Goal: Task Accomplishment & Management: Manage account settings

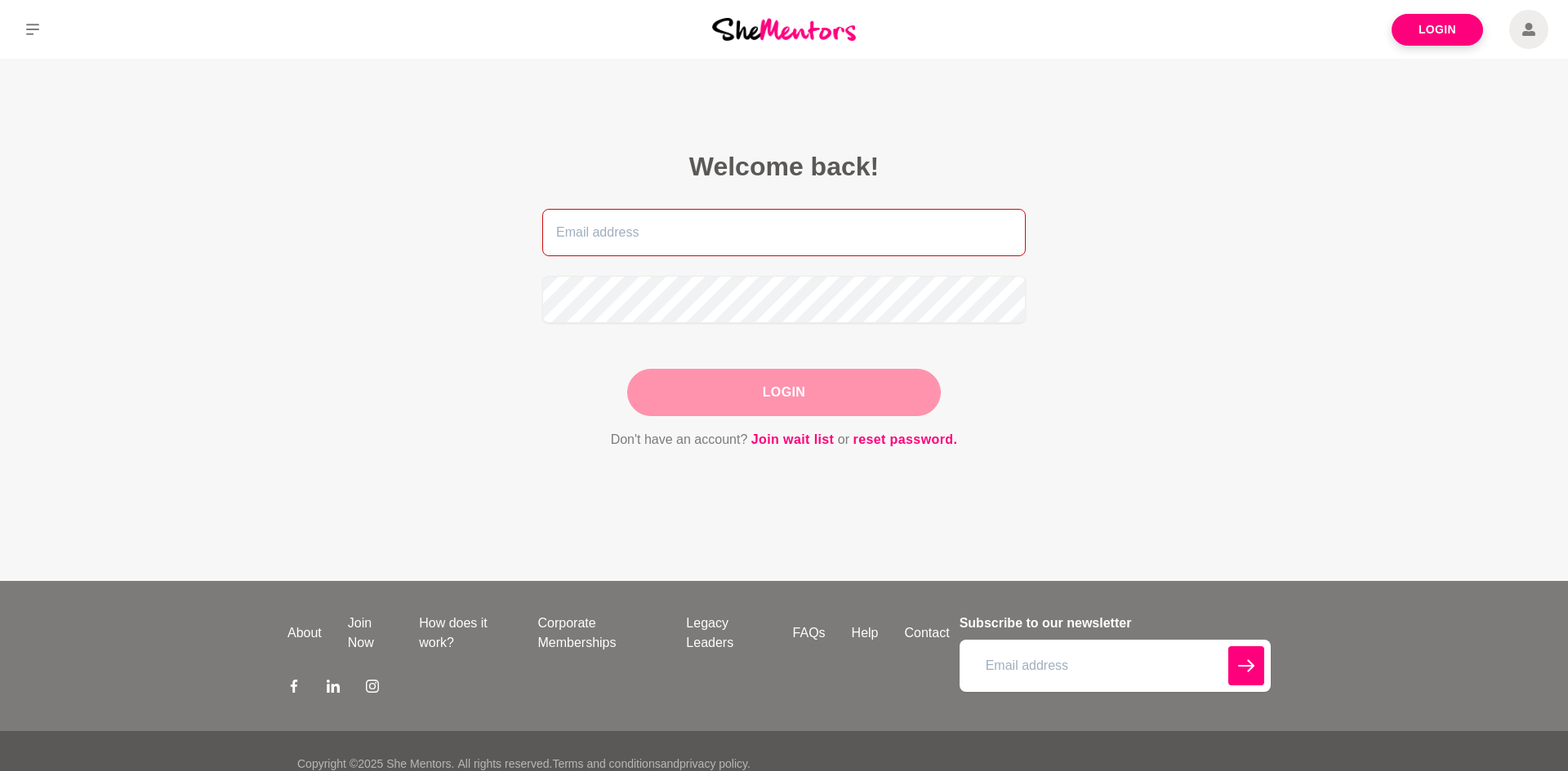
click at [926, 240] on input "email" at bounding box center [784, 233] width 484 height 47
type input "nataliewalsh2025@gmail.com"
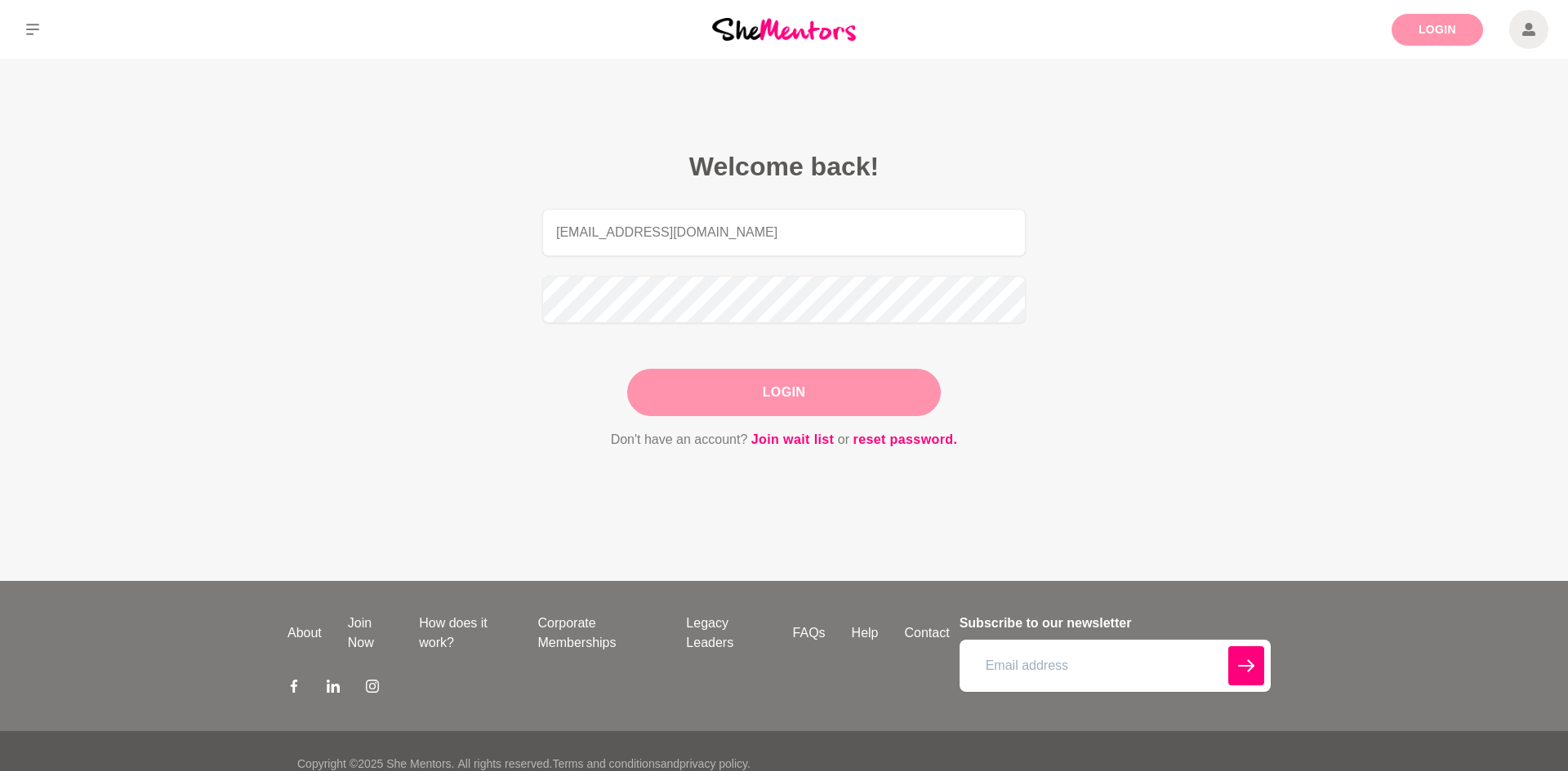
click at [1402, 42] on link "Login" at bounding box center [1436, 30] width 91 height 32
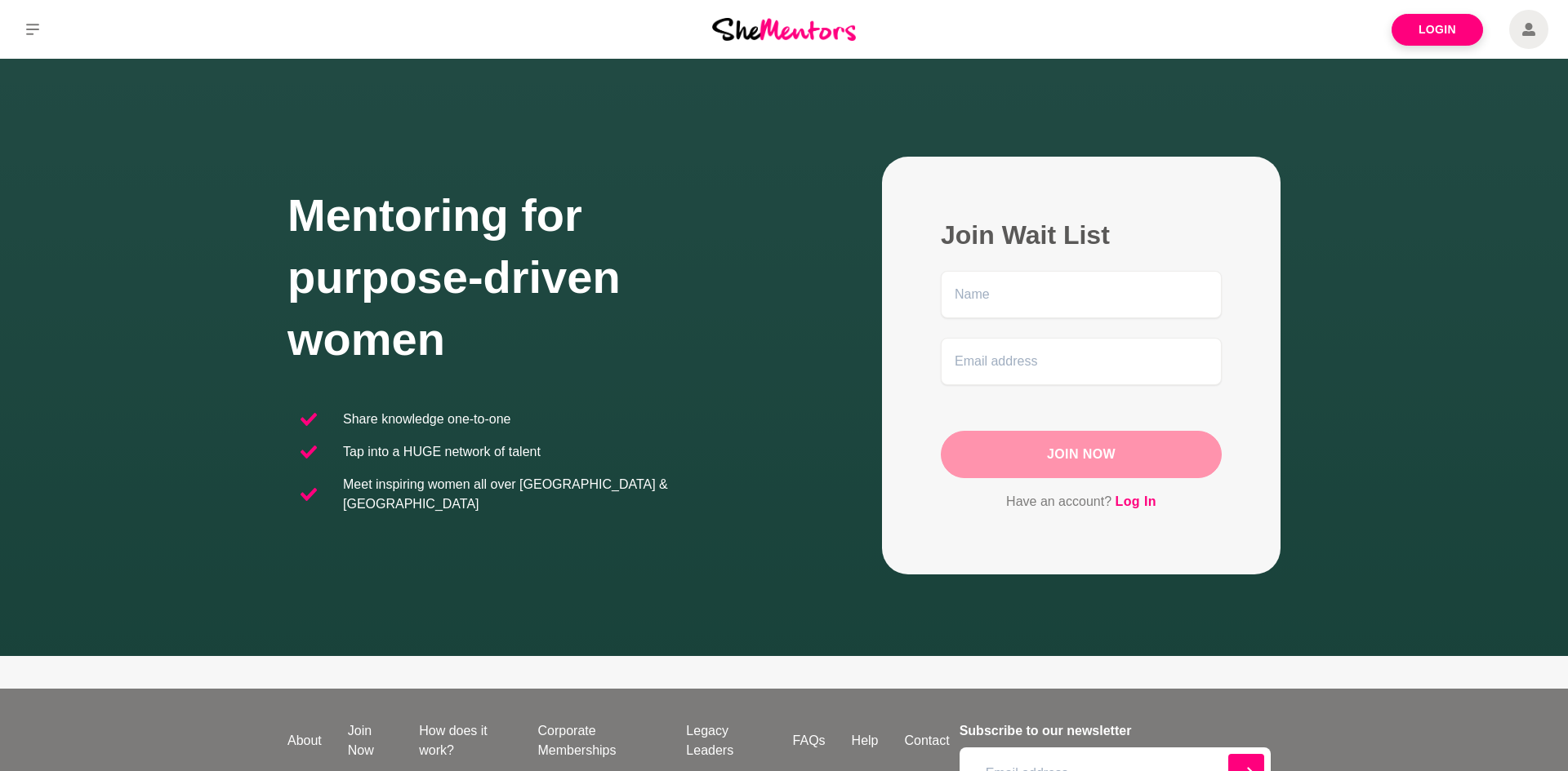
click at [1519, 33] on span at bounding box center [1529, 29] width 39 height 39
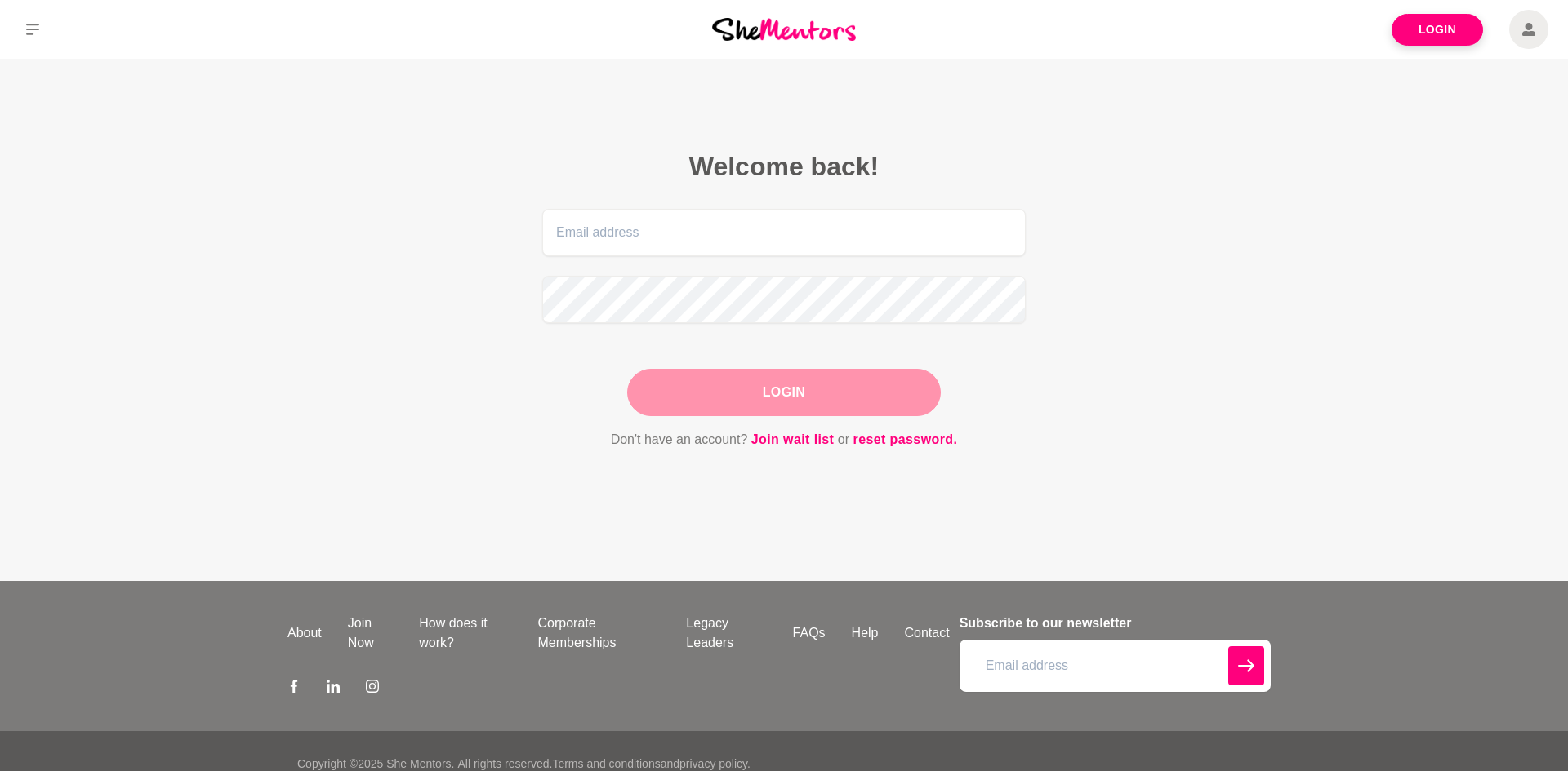
click at [1519, 33] on span at bounding box center [1529, 29] width 39 height 39
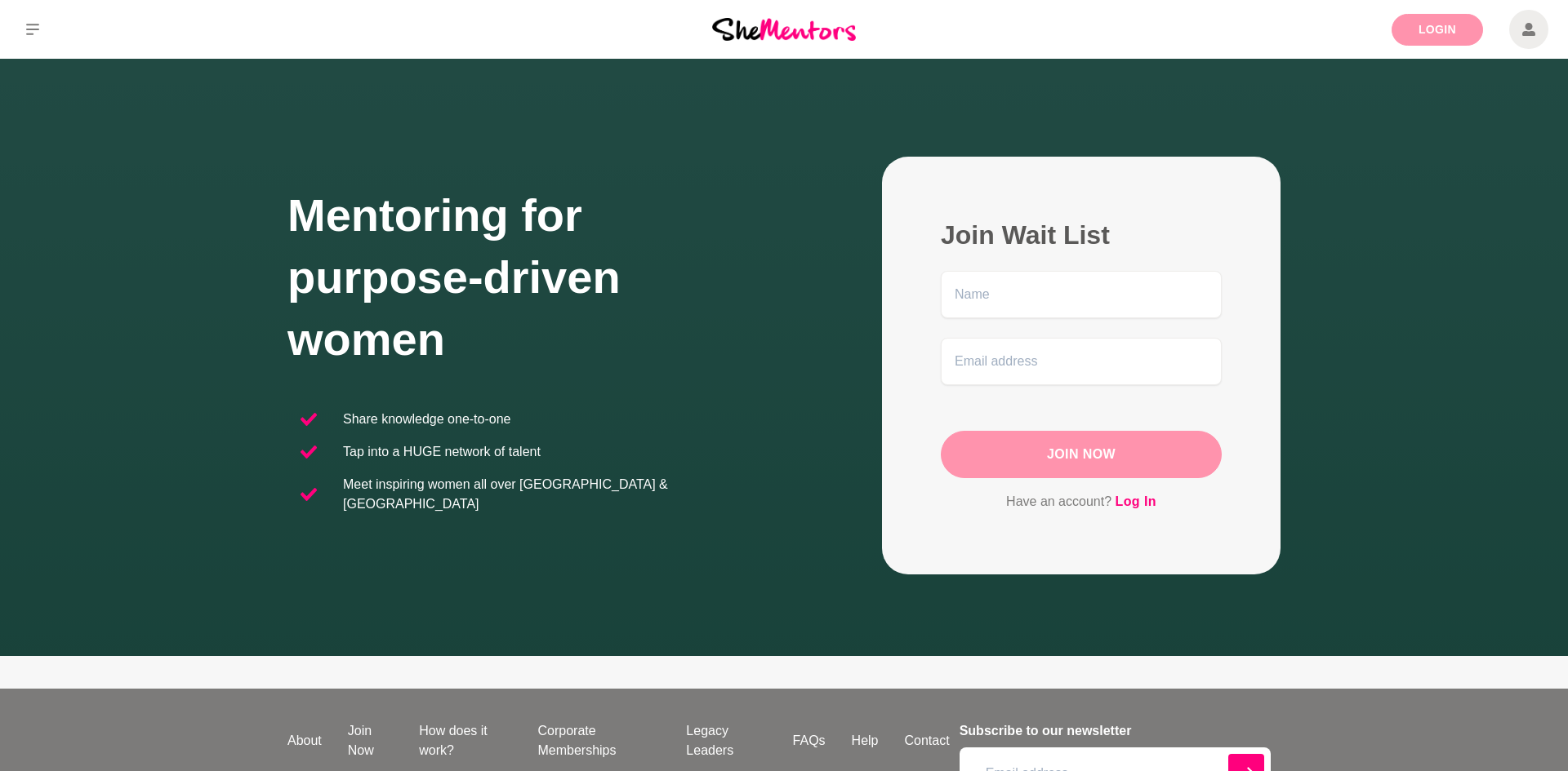
click at [1418, 25] on link "Login" at bounding box center [1436, 30] width 91 height 32
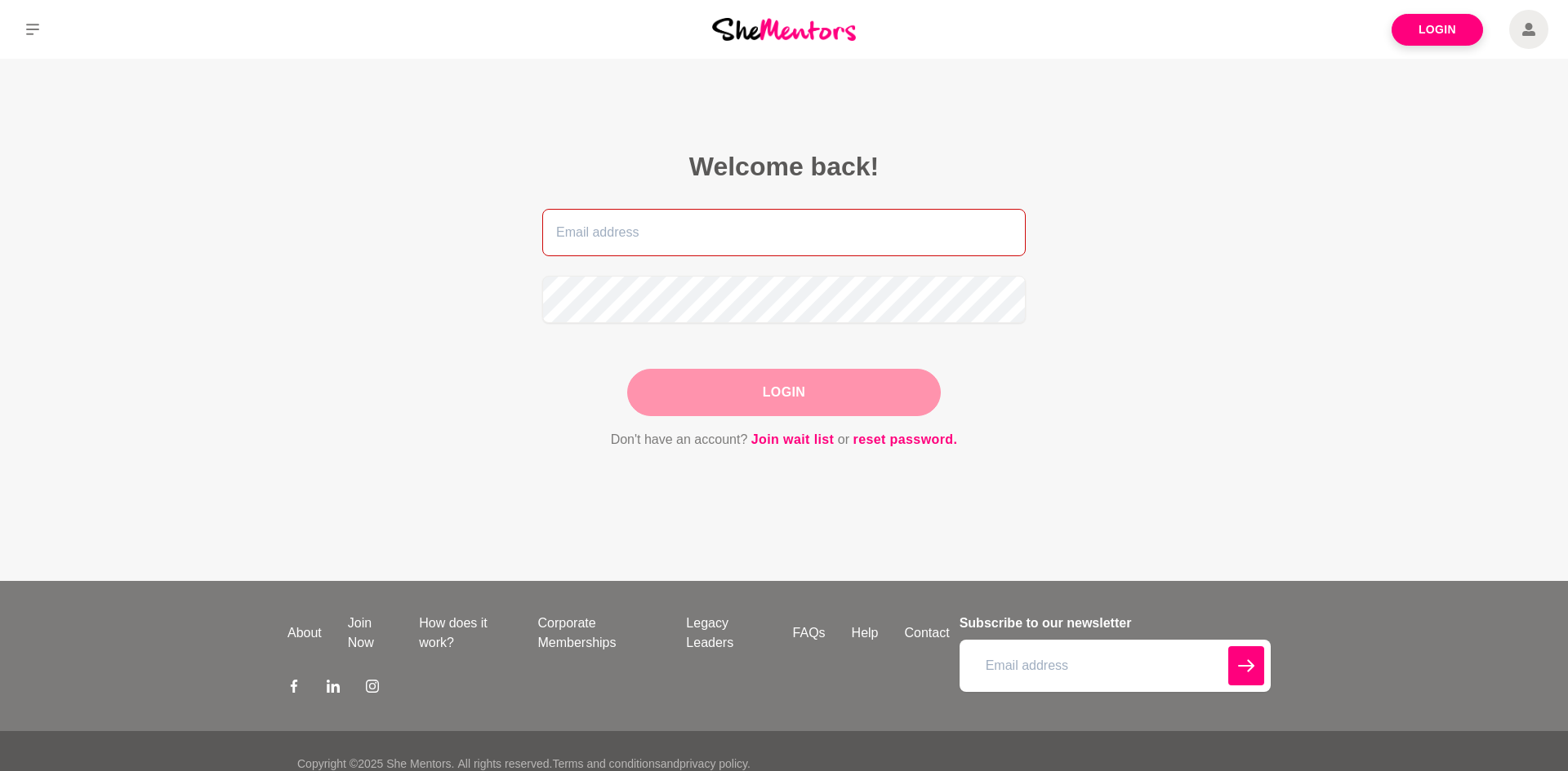
click at [771, 220] on input "email" at bounding box center [784, 233] width 484 height 47
type input "nataliewalsh2025@gmail.com"
click at [813, 393] on button "Login" at bounding box center [784, 393] width 314 height 47
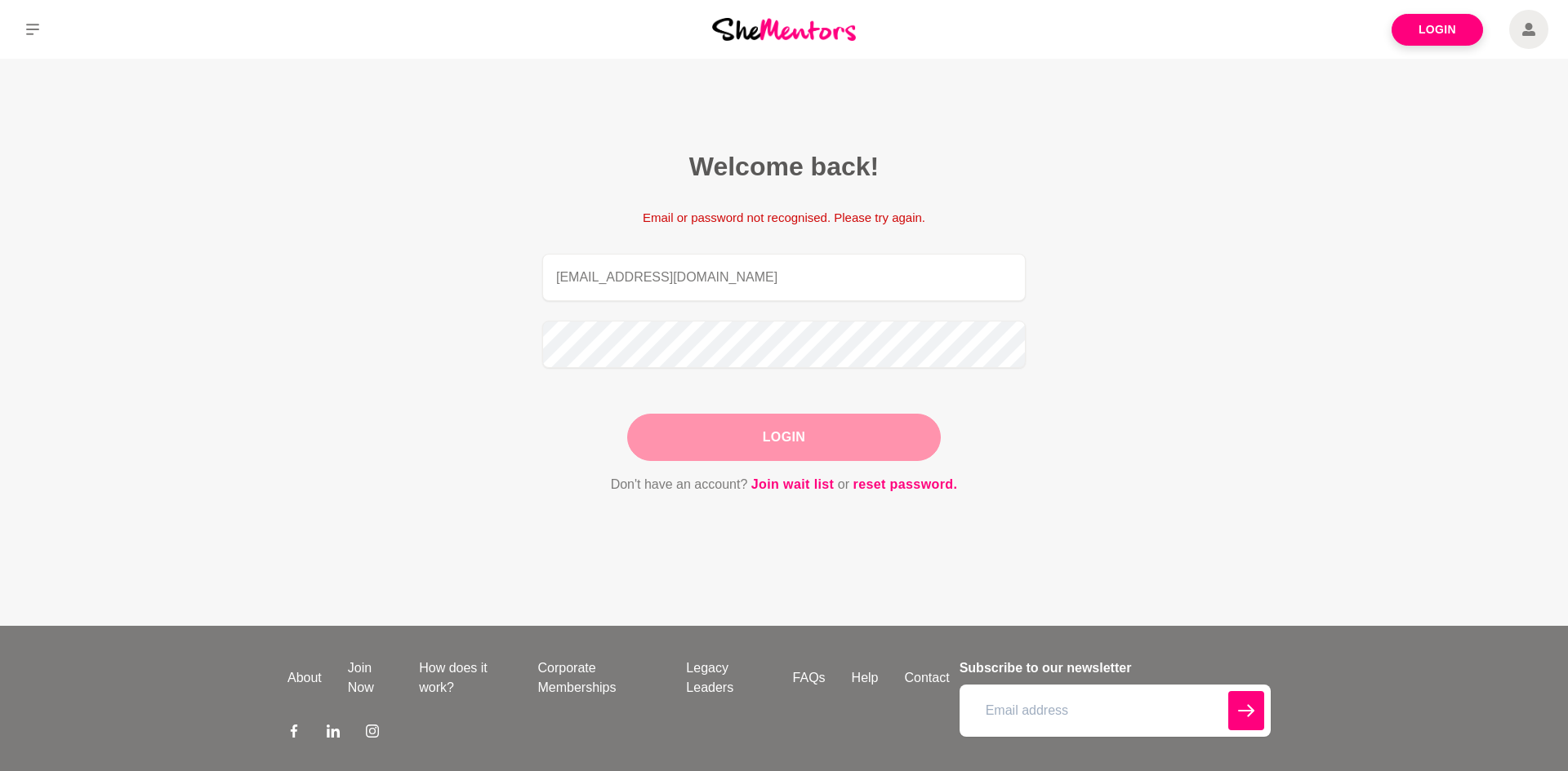
click at [727, 434] on button "Login" at bounding box center [784, 438] width 314 height 47
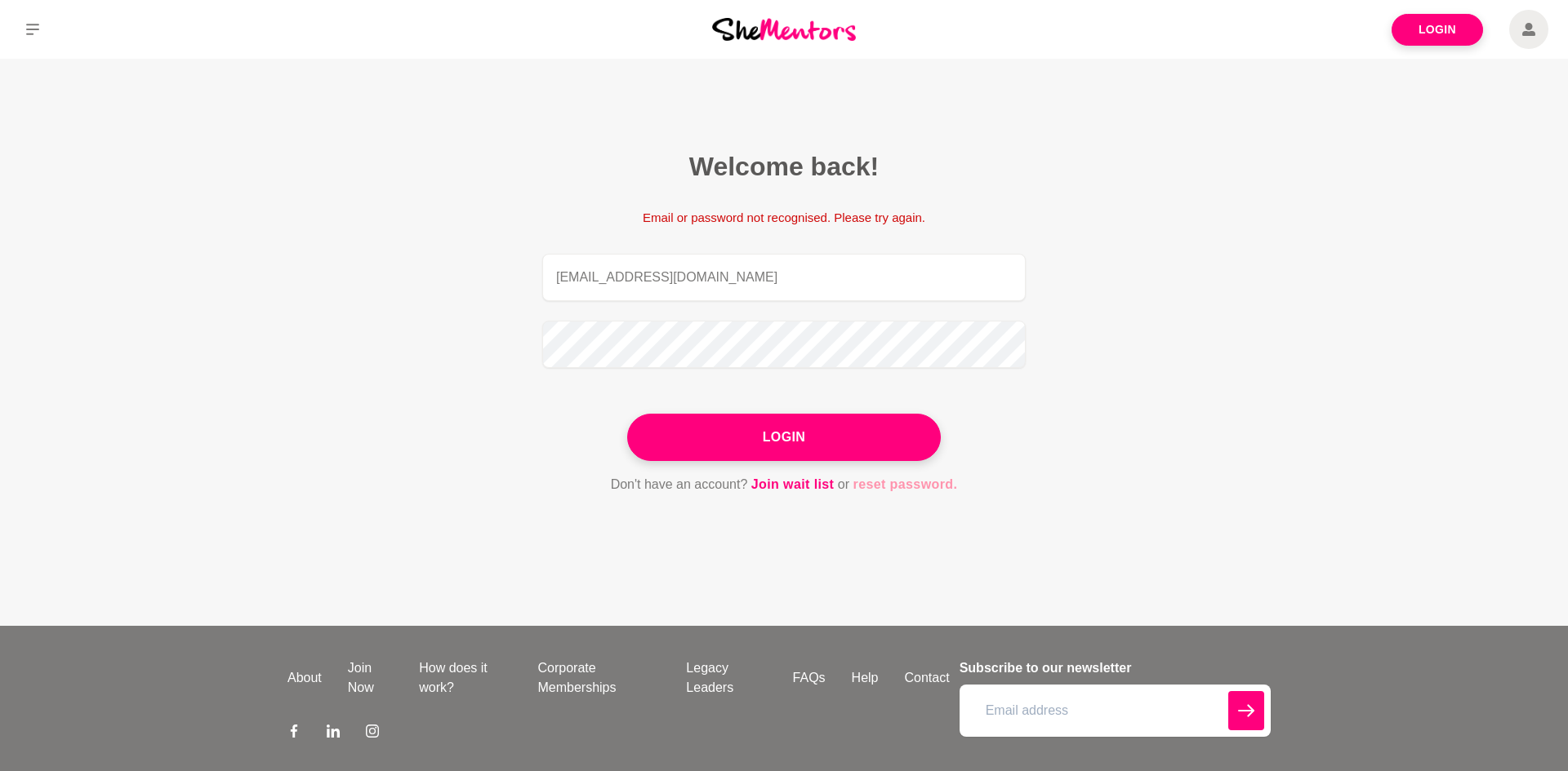
click at [910, 486] on link "reset password." at bounding box center [905, 485] width 104 height 22
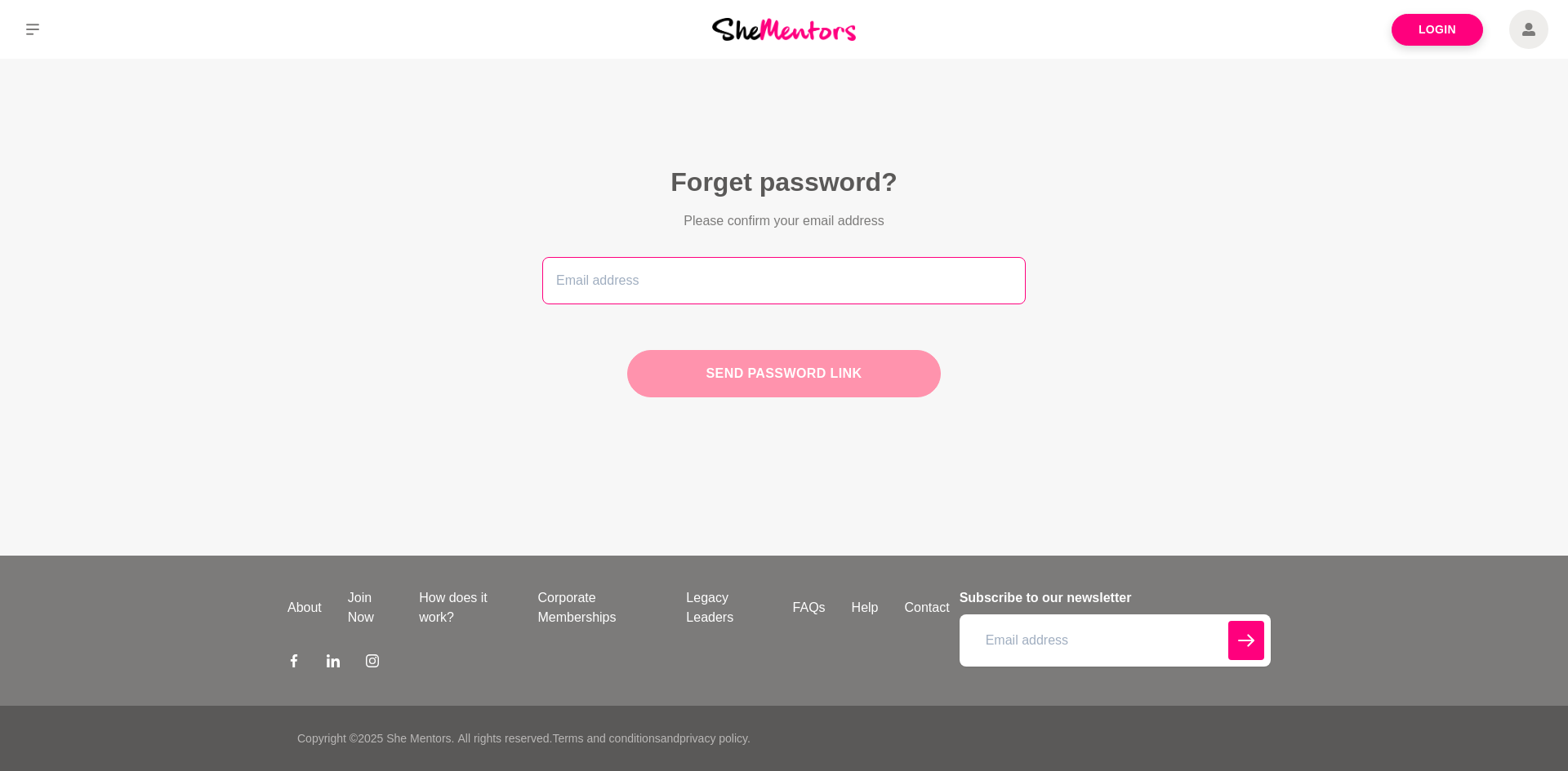
click at [628, 286] on input "email" at bounding box center [784, 281] width 484 height 47
type input "nataliewalsh2025@gmail.com"
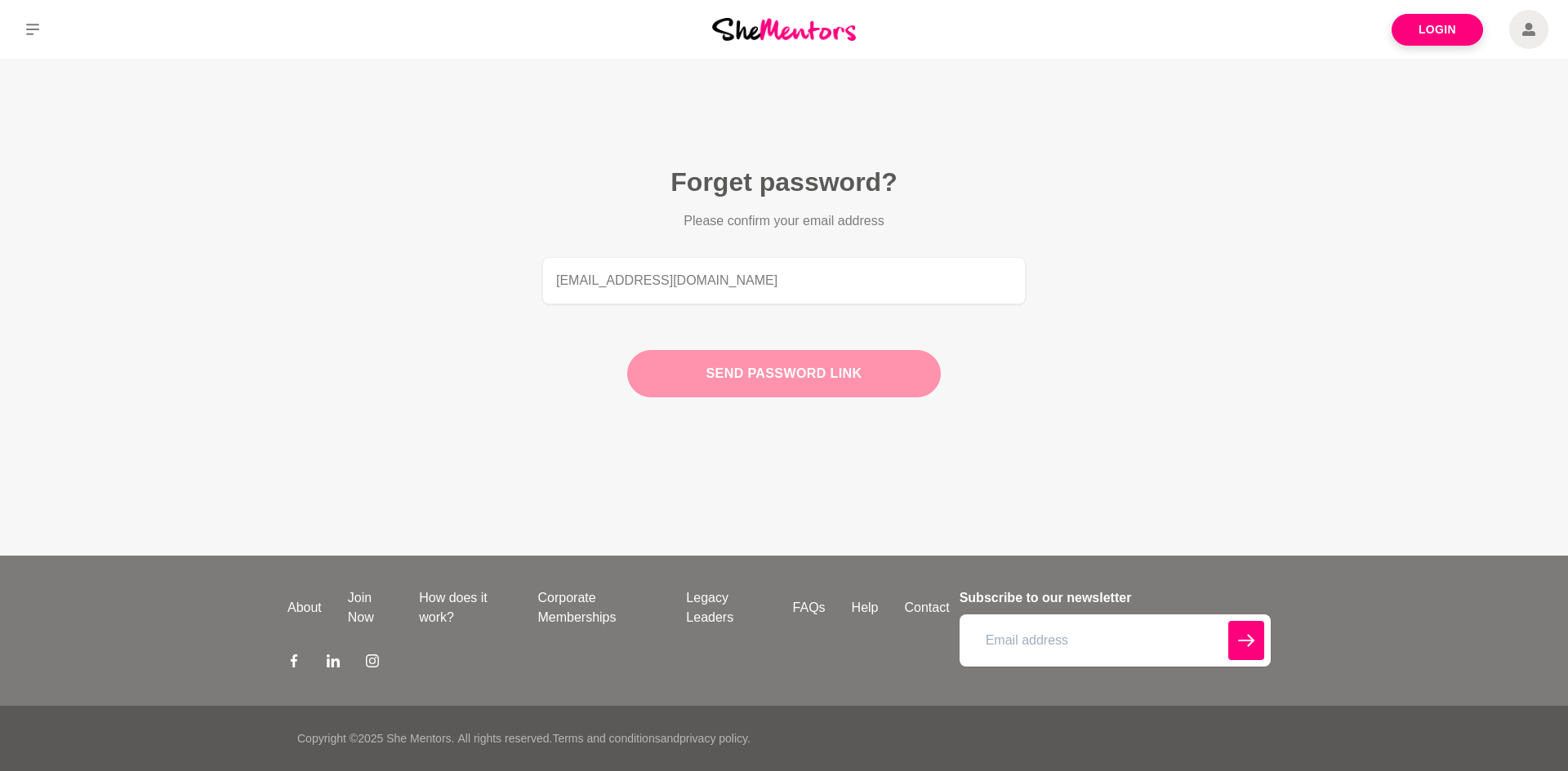
click at [750, 377] on button "Send password link" at bounding box center [784, 374] width 314 height 47
click at [686, 382] on button "Update Password" at bounding box center [784, 374] width 314 height 47
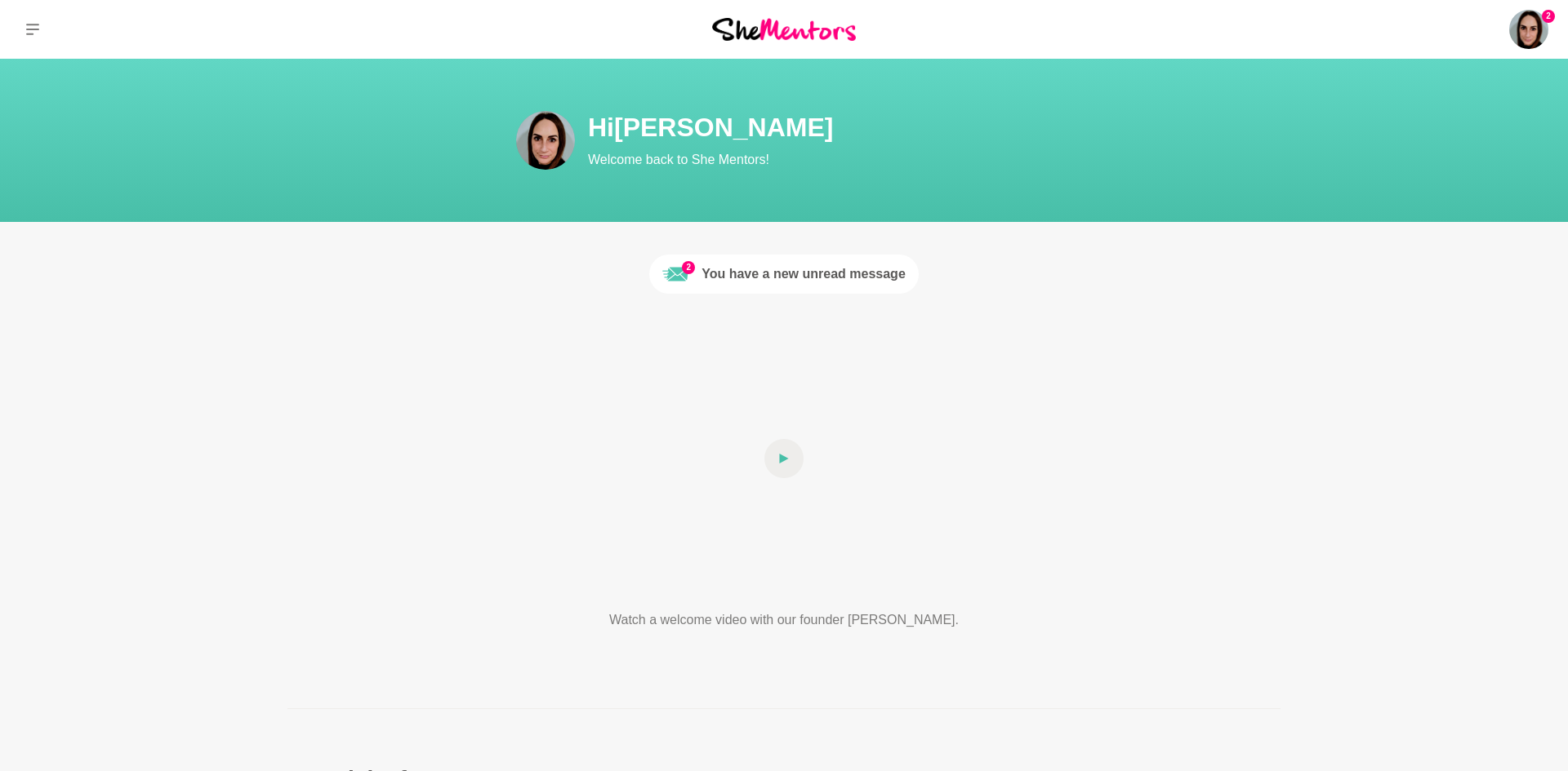
click at [691, 271] on span "2" at bounding box center [689, 268] width 13 height 13
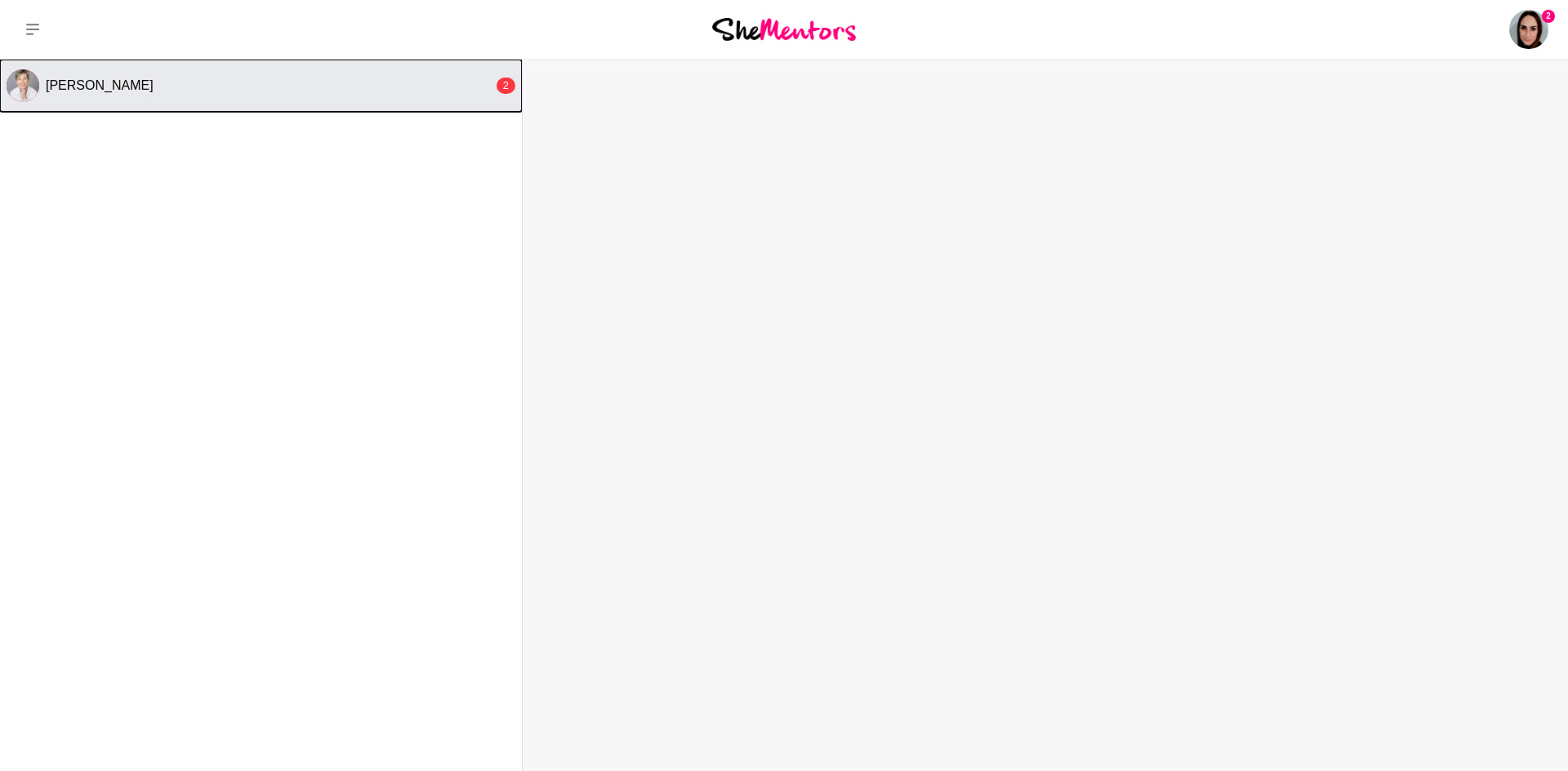
click at [150, 97] on button "Anita Balogh 2" at bounding box center [260, 85] width 521 height 53
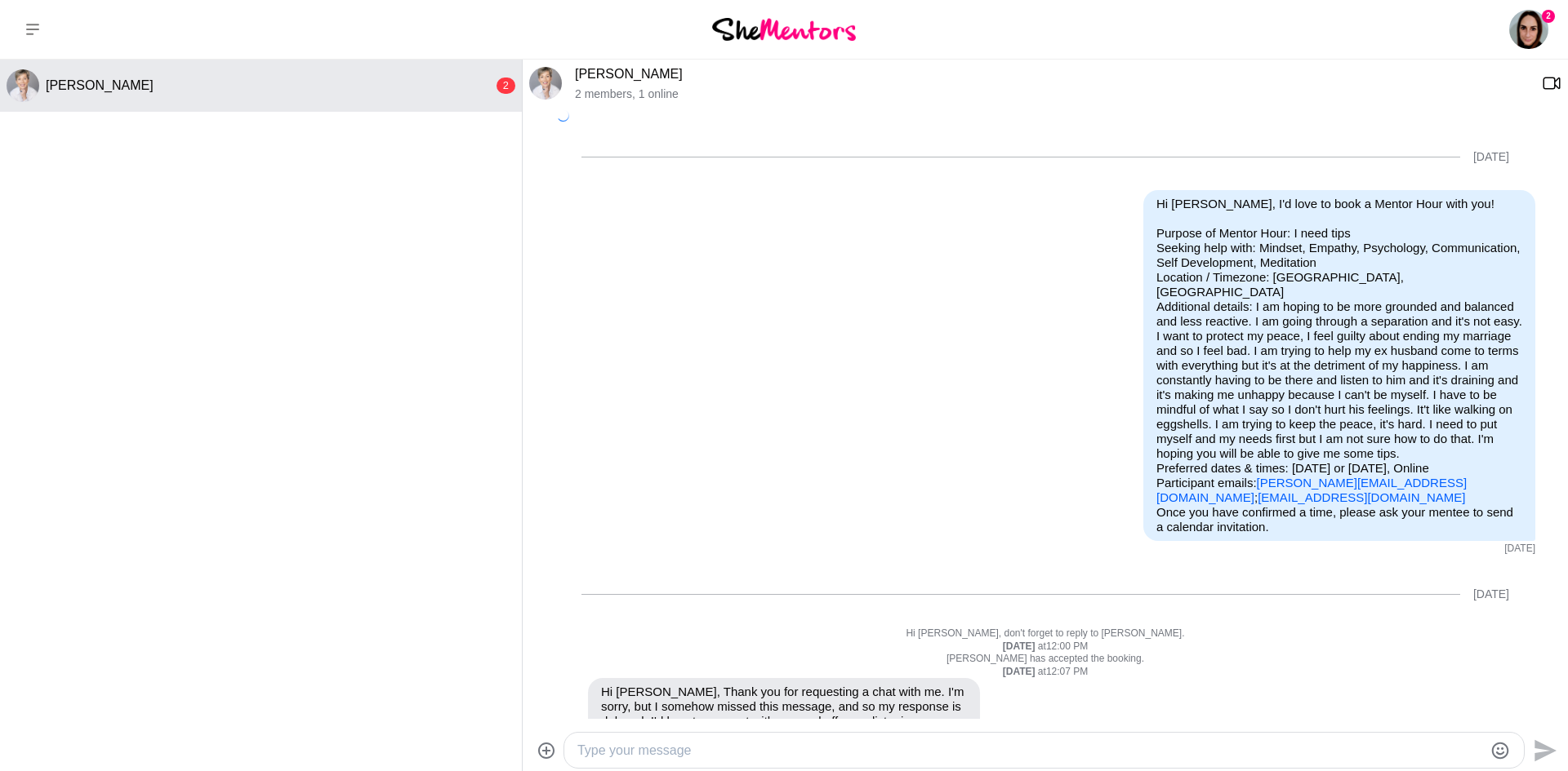
scroll to position [1133, 0]
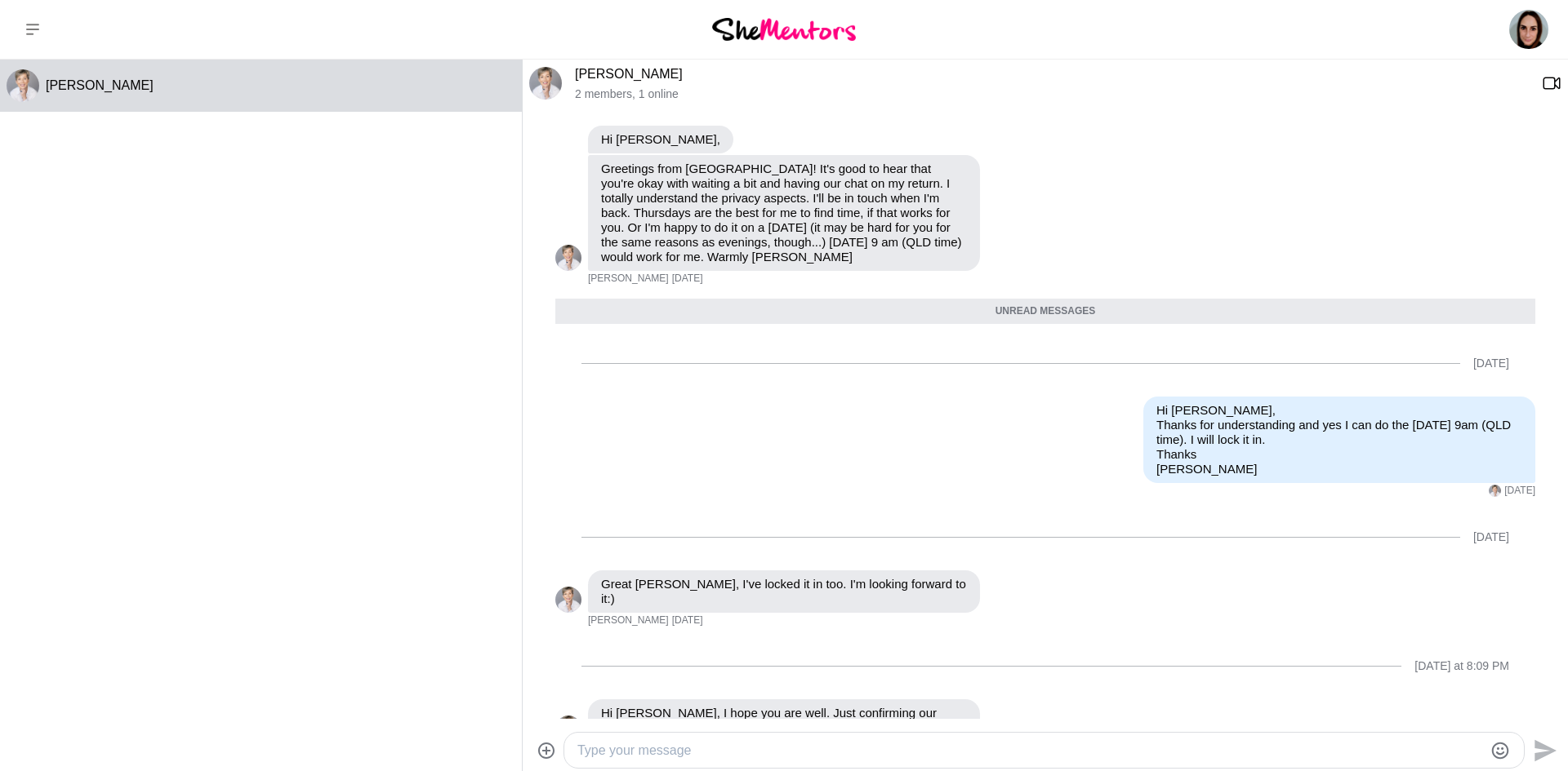
click at [612, 758] on textarea "Type your message" at bounding box center [1031, 750] width 906 height 20
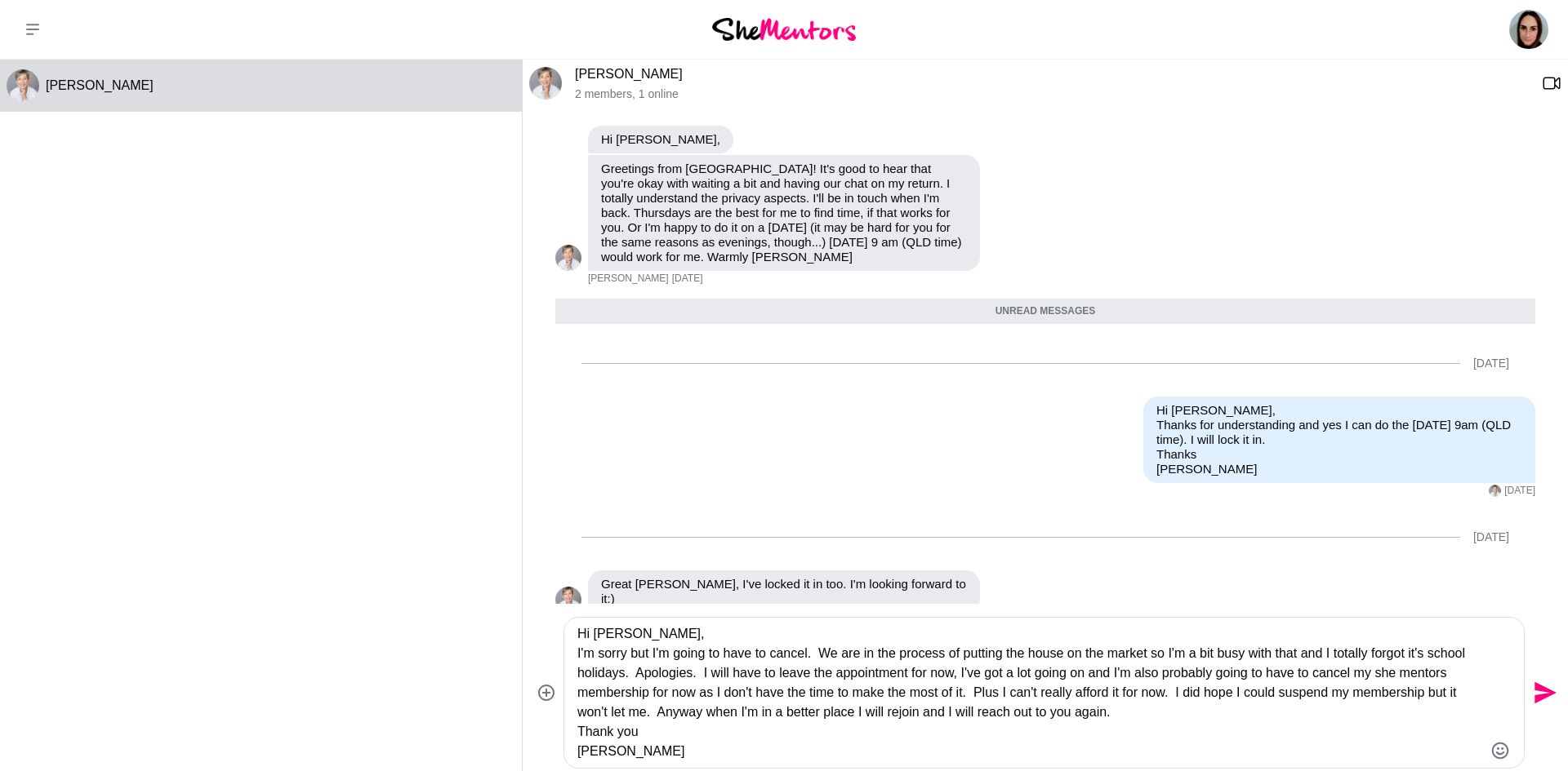
click at [1164, 694] on textarea "Hi Anita, I'm sorry but I'm going to have to cancel. We are in the process of p…" at bounding box center [1031, 693] width 906 height 137
type textarea "Hi Anita, I'm sorry but I'm going to have to cancel. We are in the process of p…"
click at [1548, 686] on icon "Send" at bounding box center [1544, 693] width 26 height 26
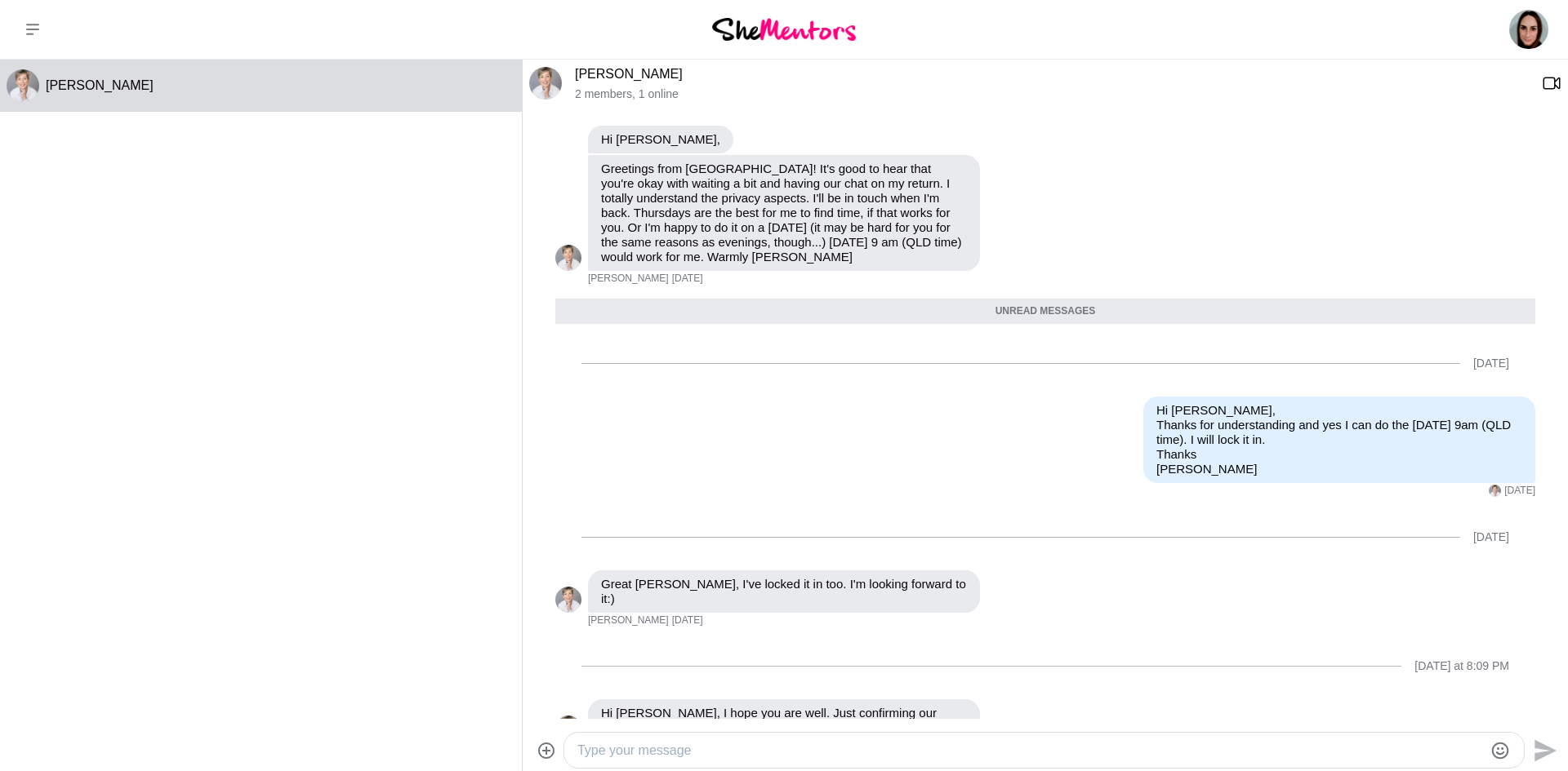
scroll to position [1424, 0]
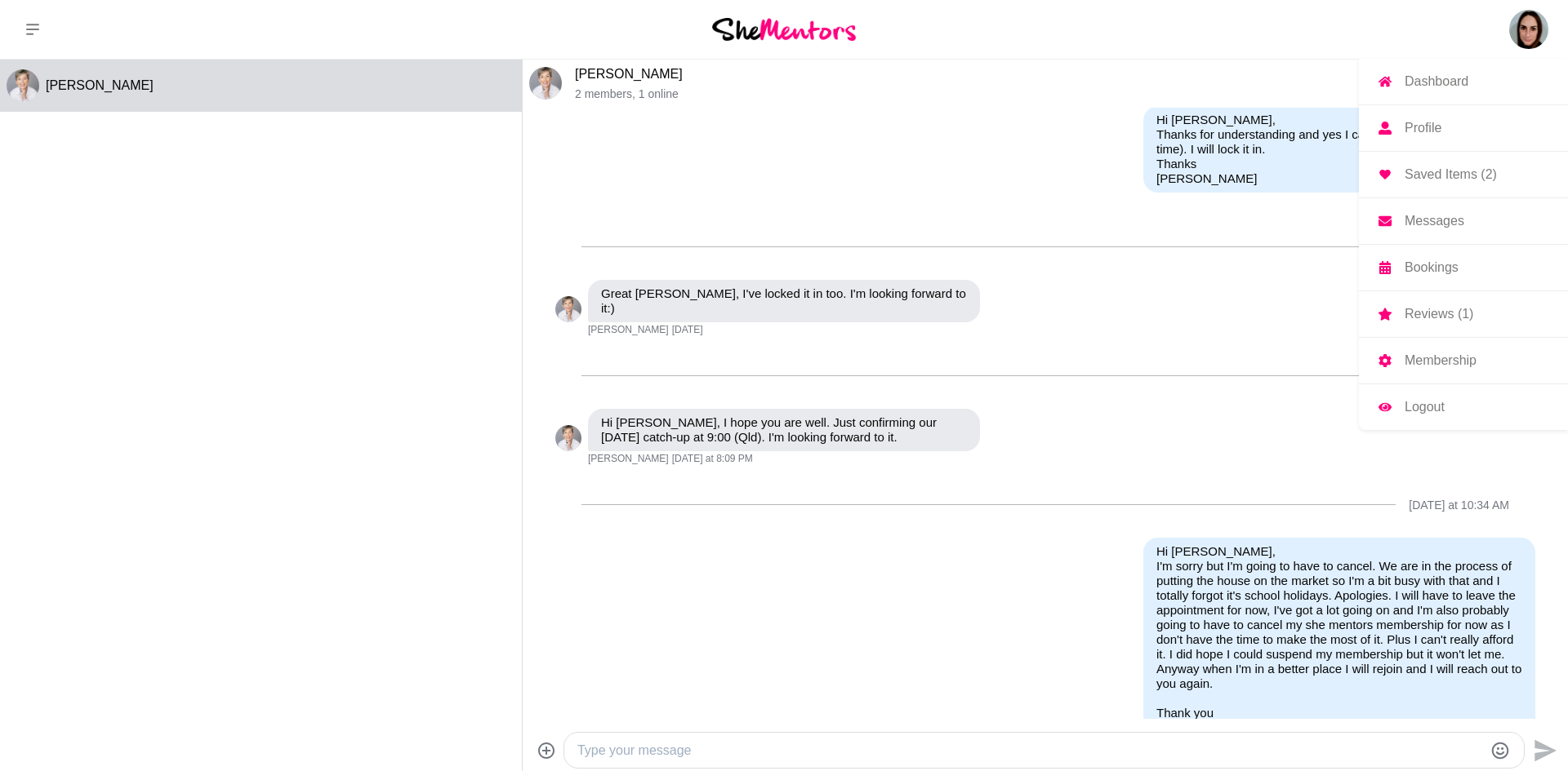
click at [1530, 35] on img at bounding box center [1529, 29] width 39 height 39
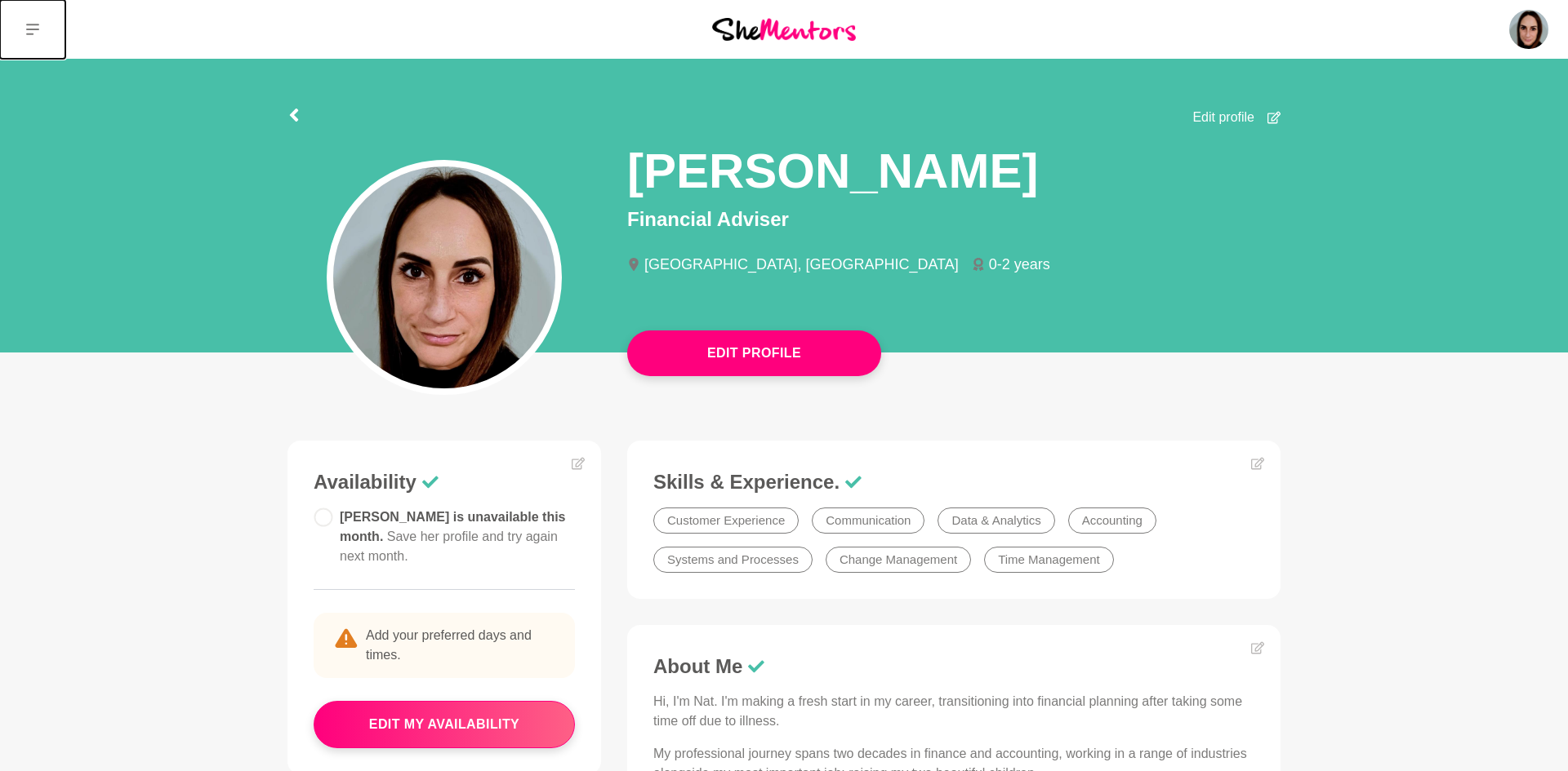
click at [35, 18] on button at bounding box center [33, 29] width 66 height 59
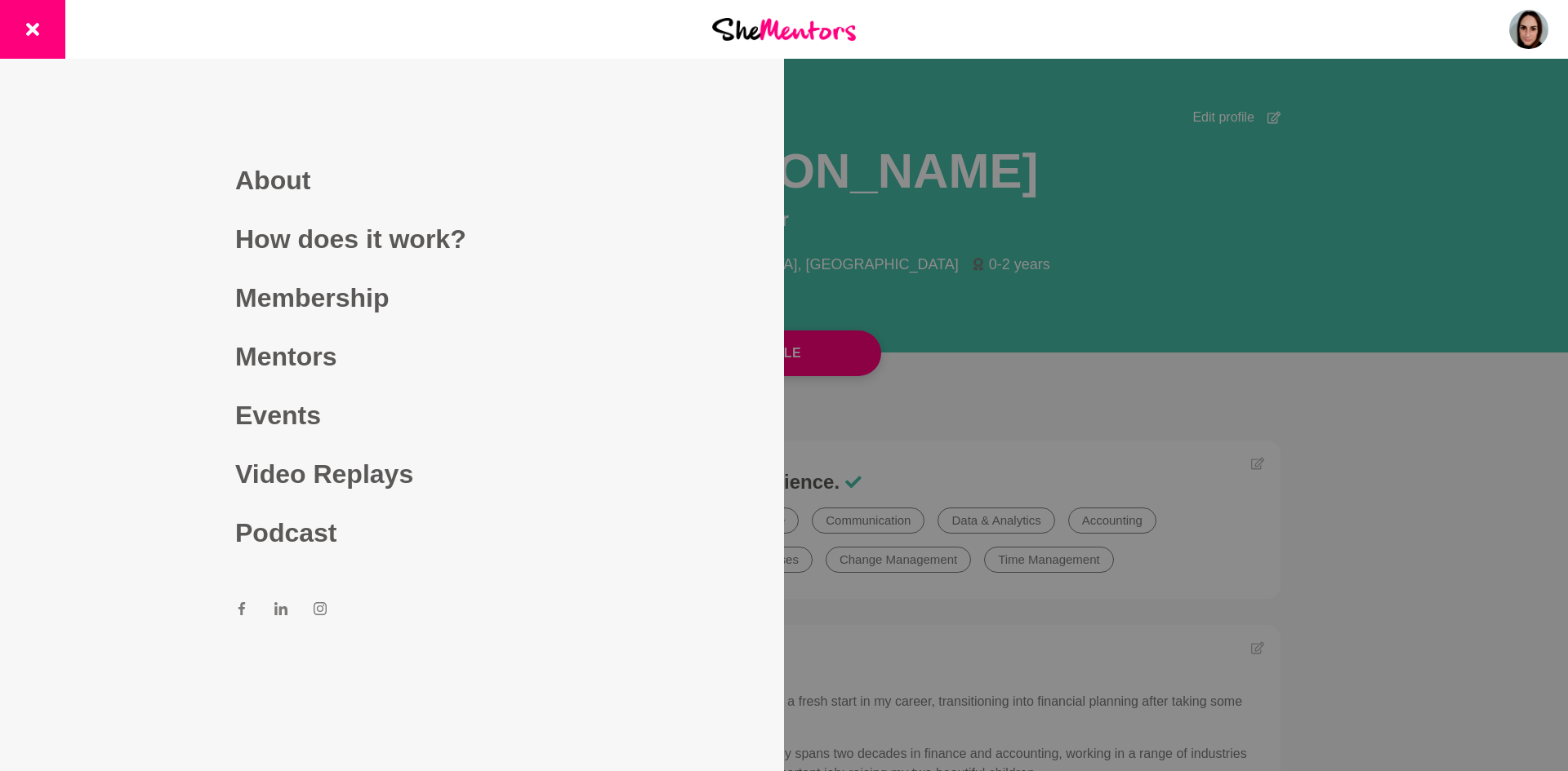
click at [1178, 299] on div at bounding box center [784, 385] width 1568 height 771
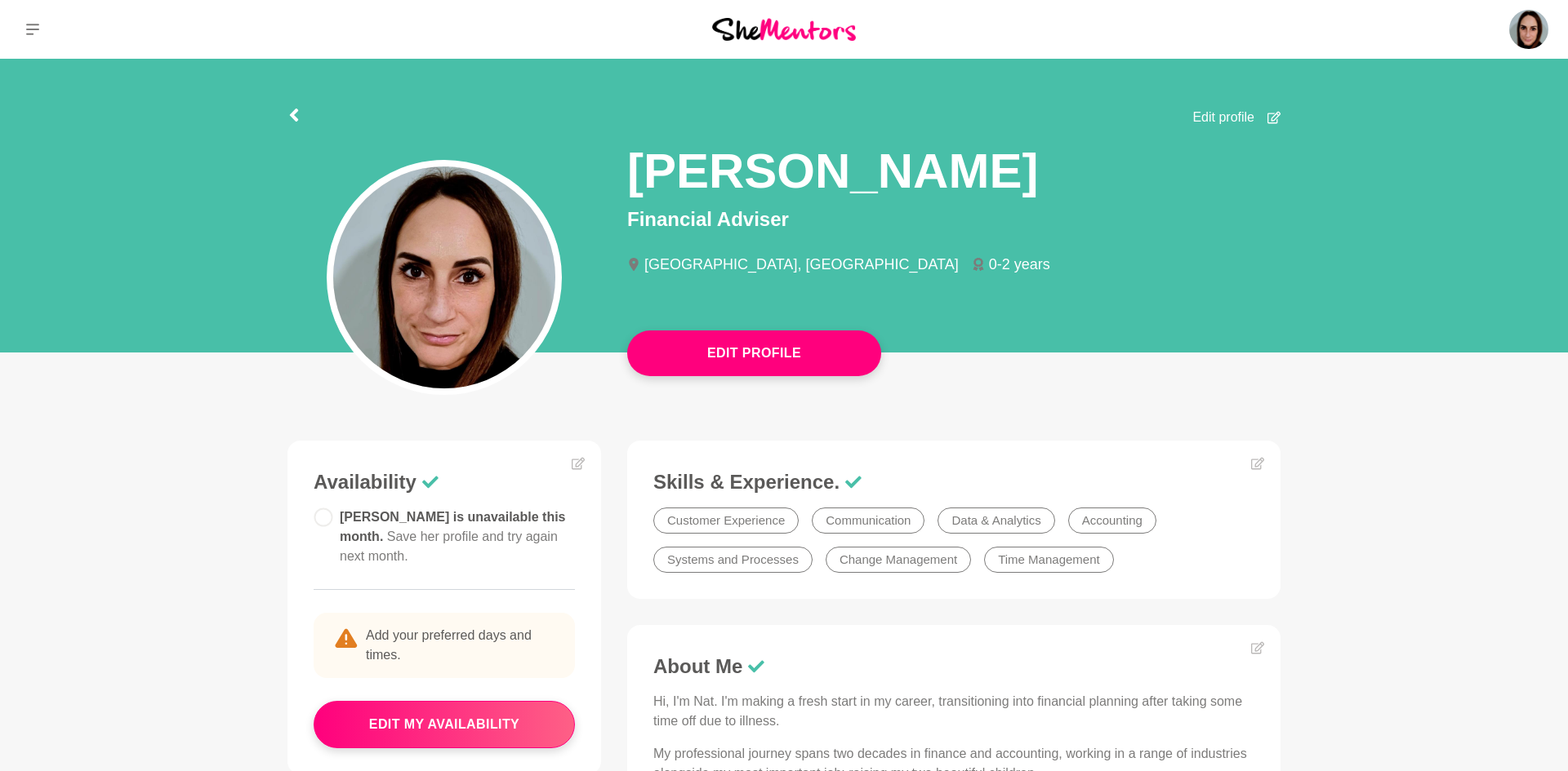
click at [1218, 118] on span "Edit profile" at bounding box center [1223, 117] width 62 height 20
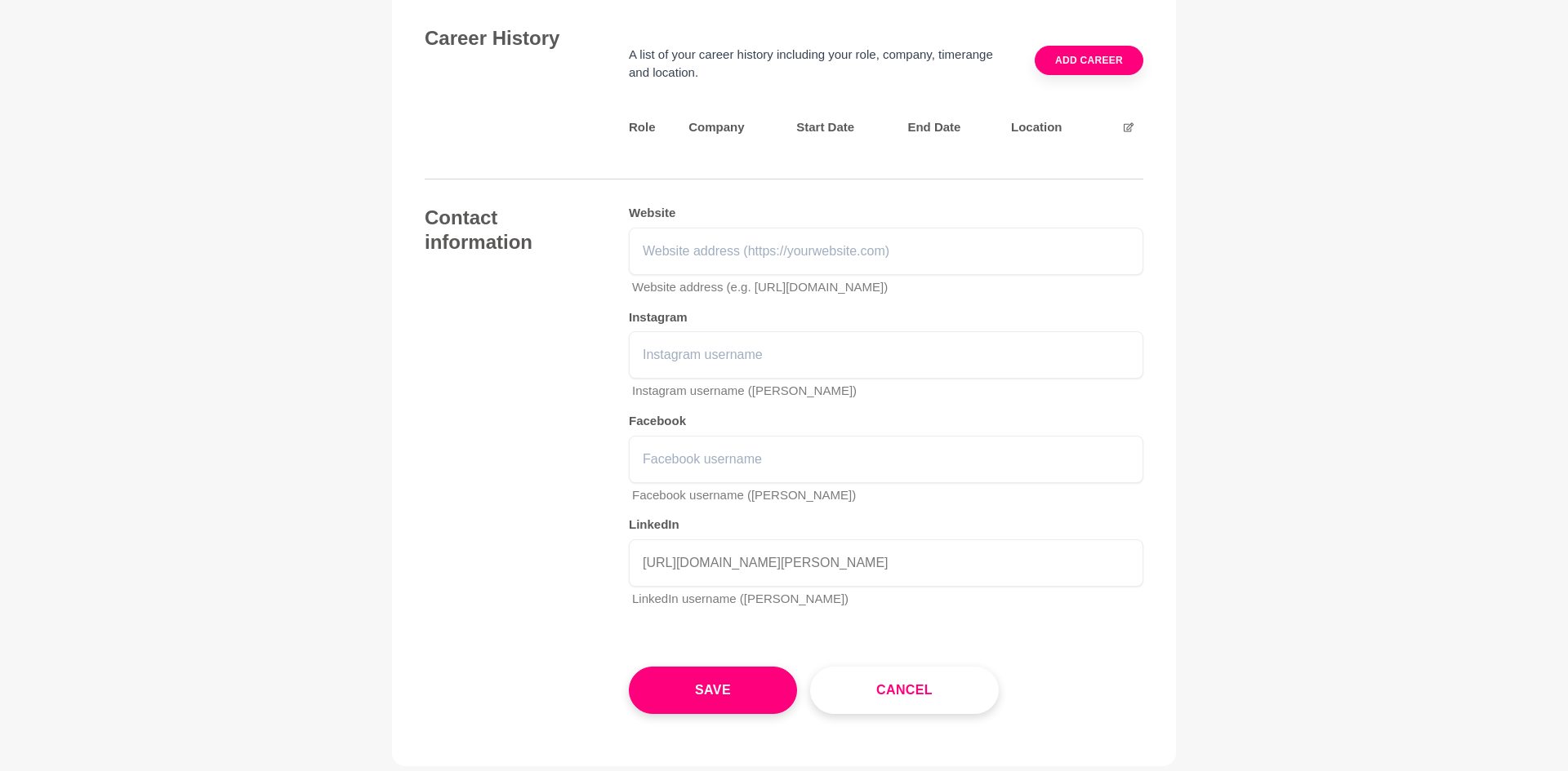
scroll to position [2487, 0]
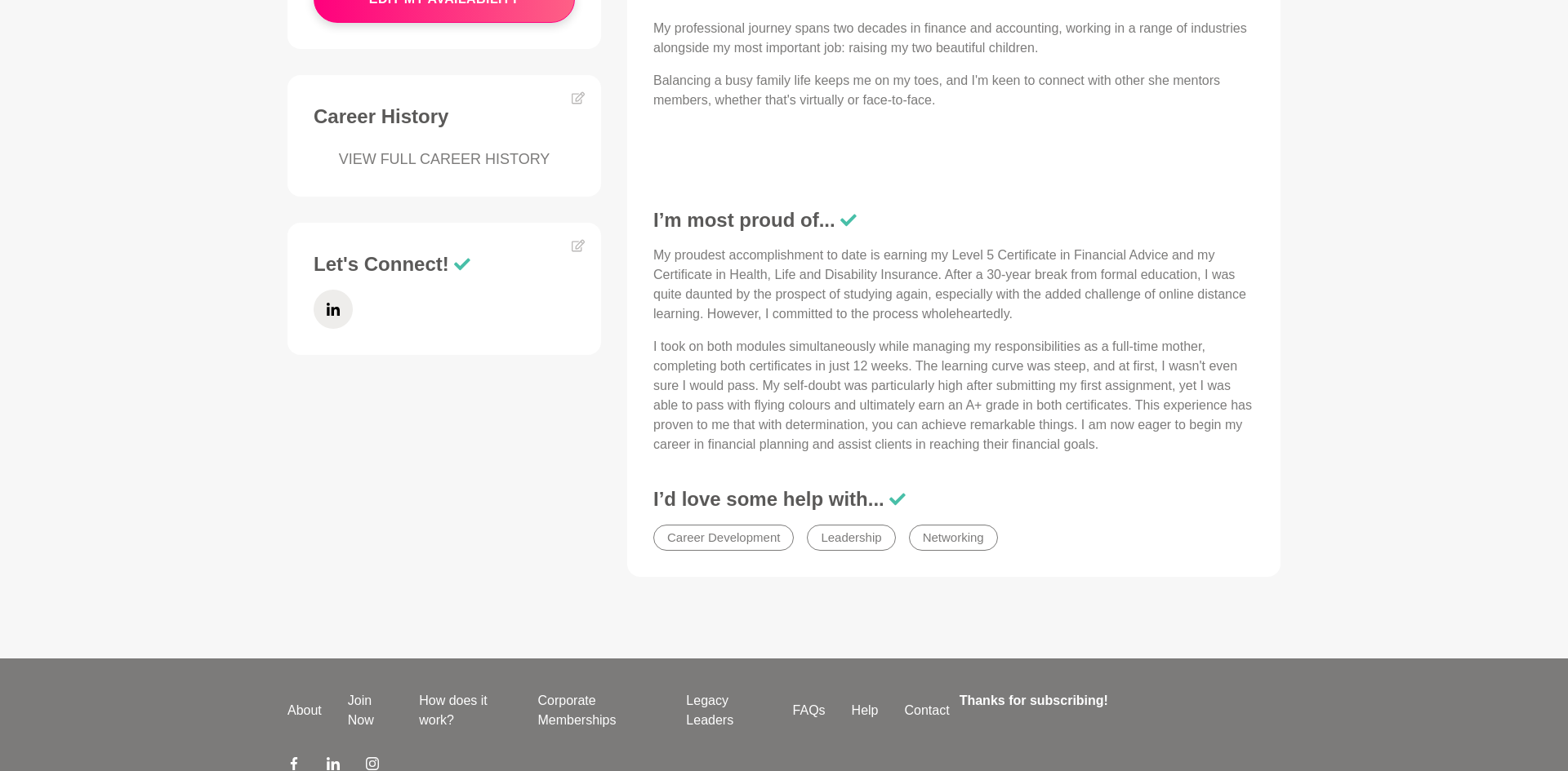
scroll to position [828, 0]
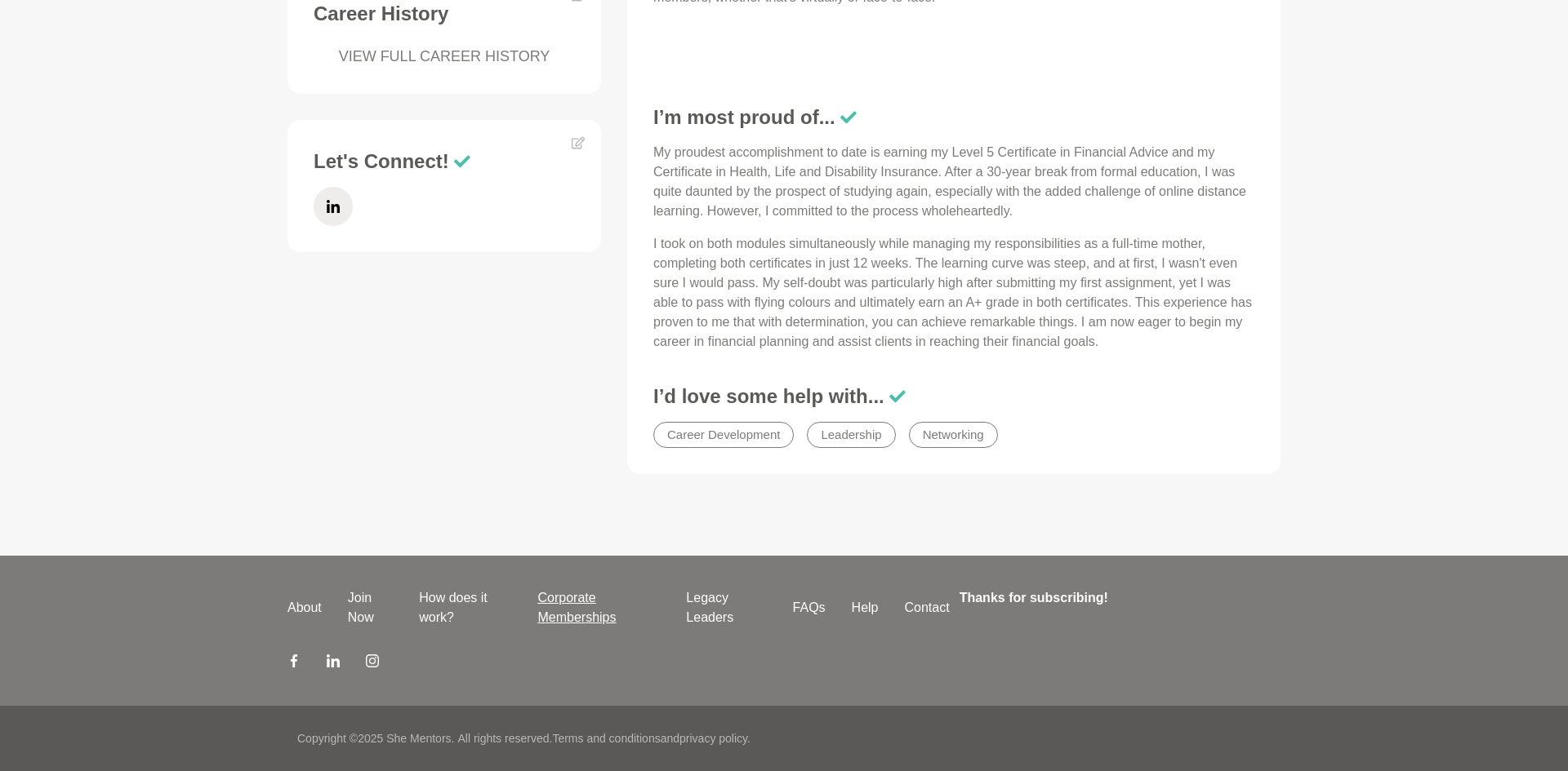
click at [577, 599] on link "Corporate Memberships" at bounding box center [598, 609] width 148 height 39
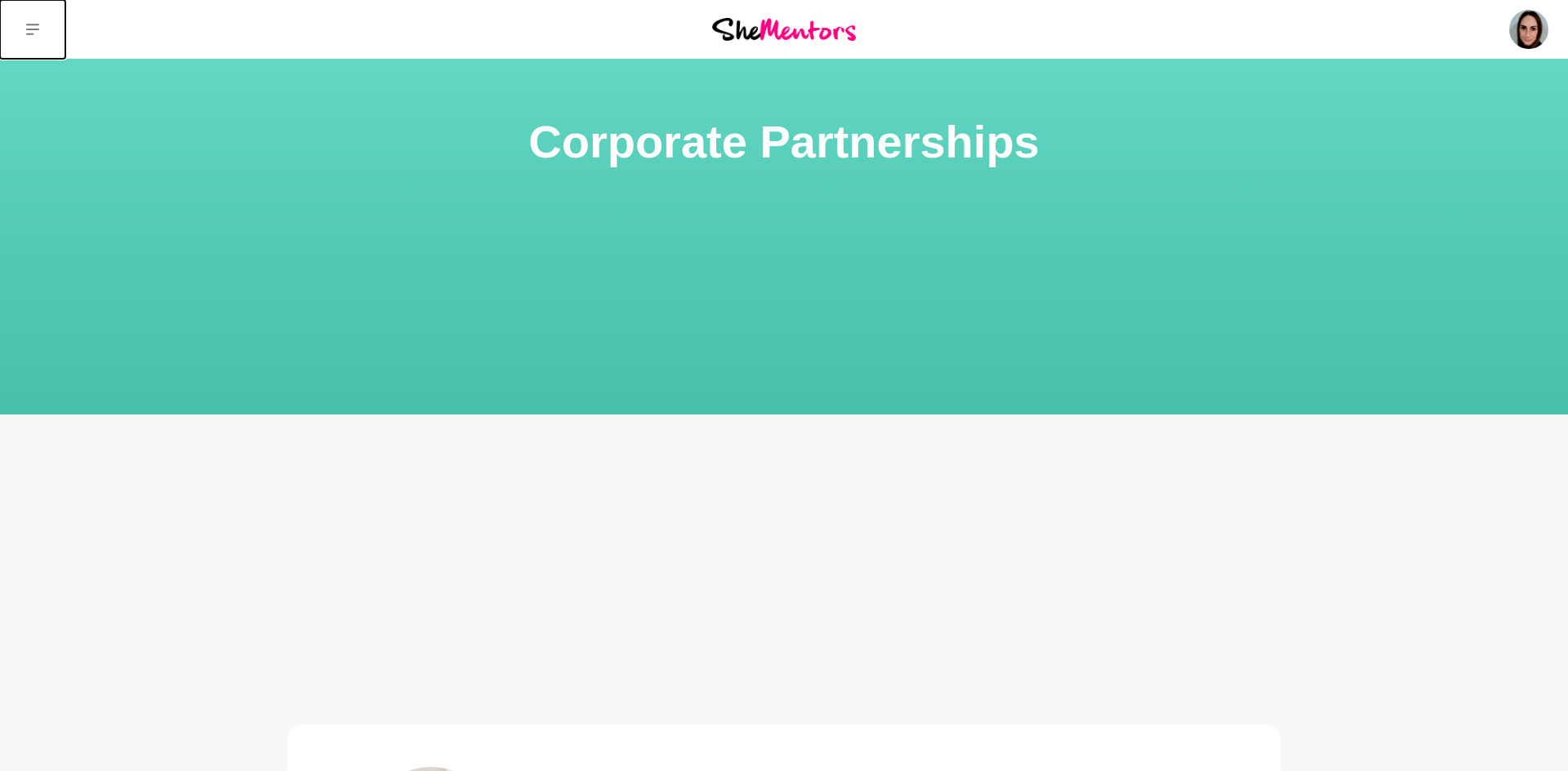
click at [30, 35] on icon at bounding box center [33, 29] width 13 height 13
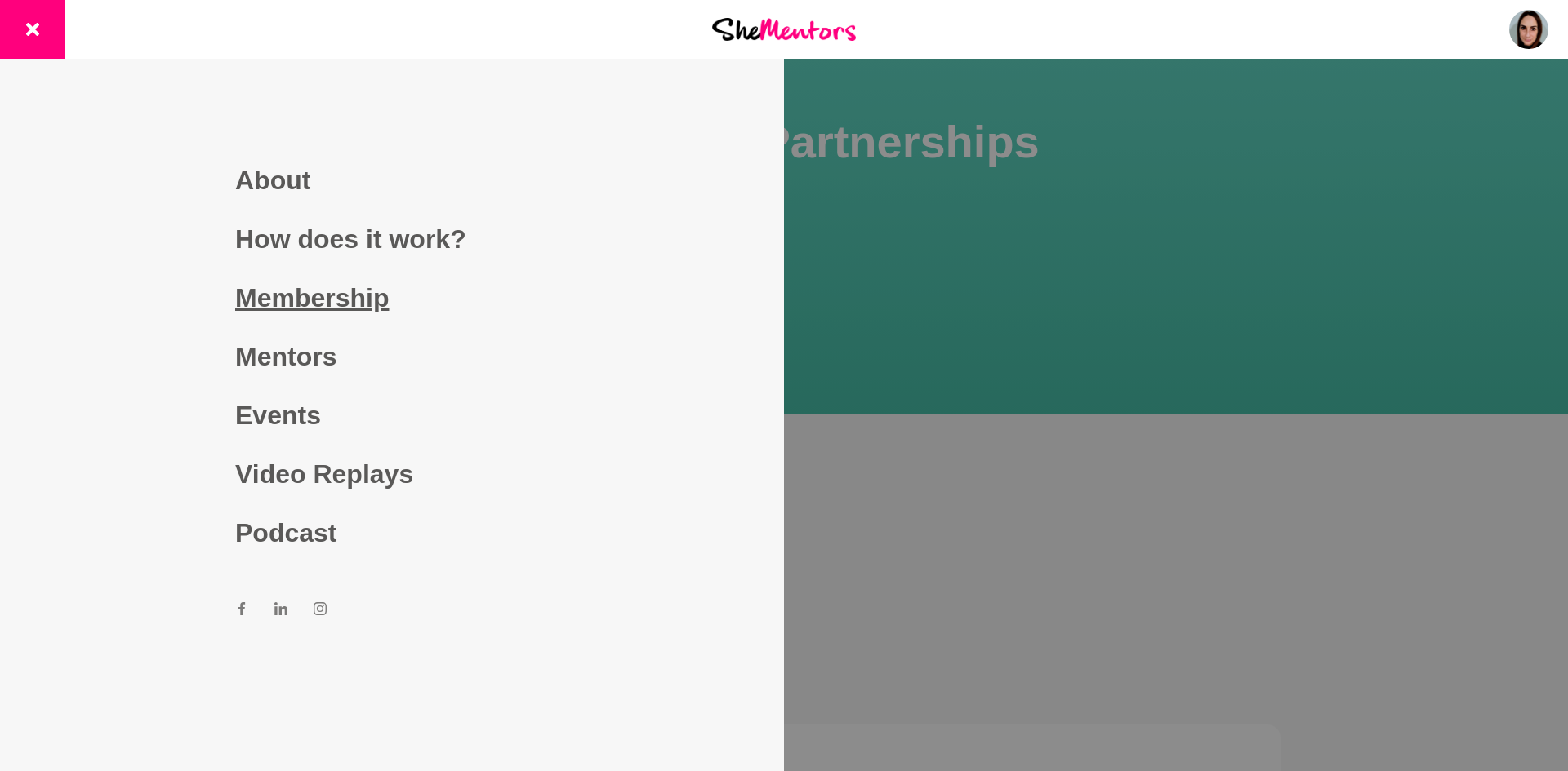
click at [326, 295] on link "Membership" at bounding box center [392, 298] width 314 height 59
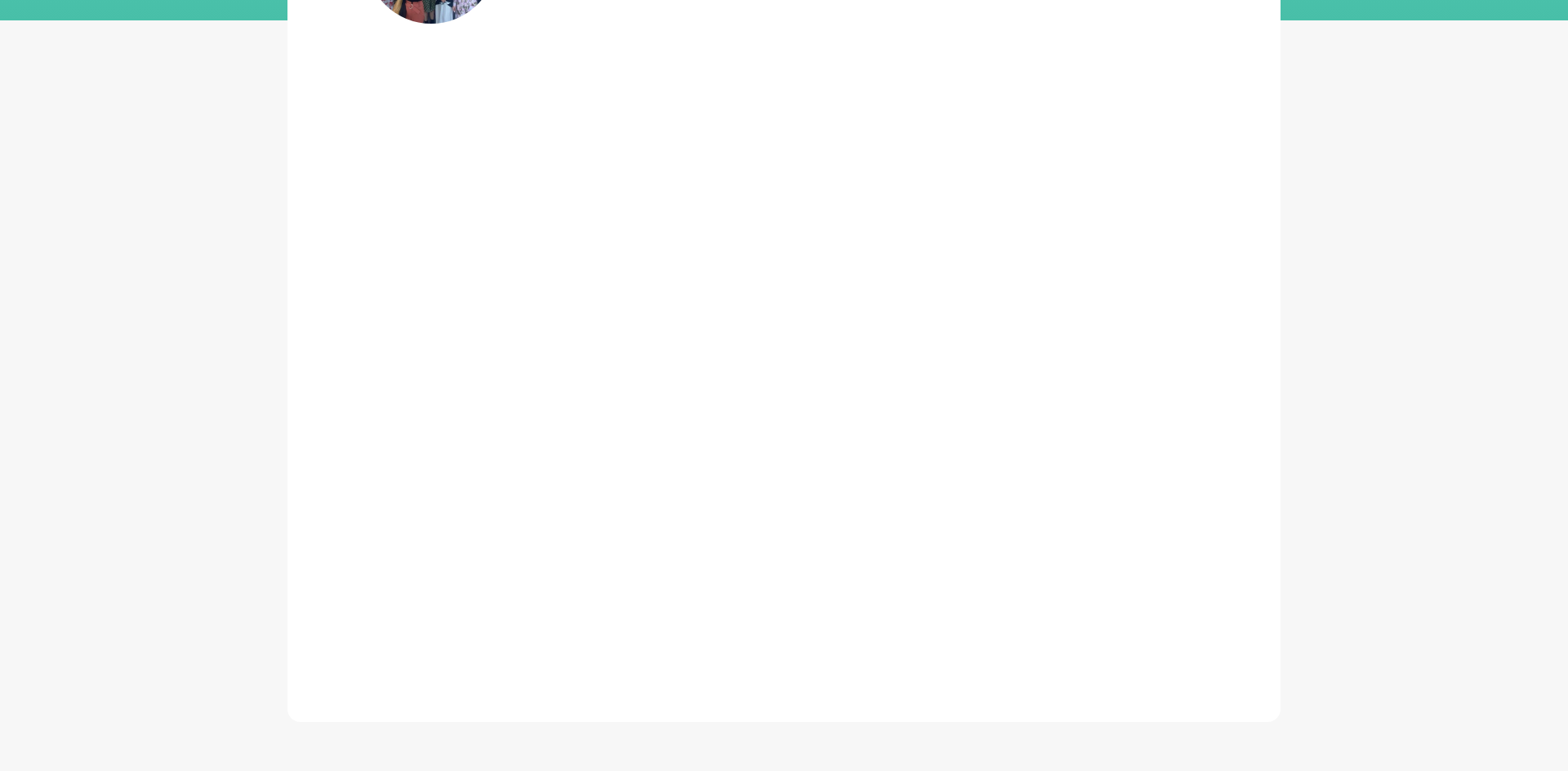
scroll to position [626, 0]
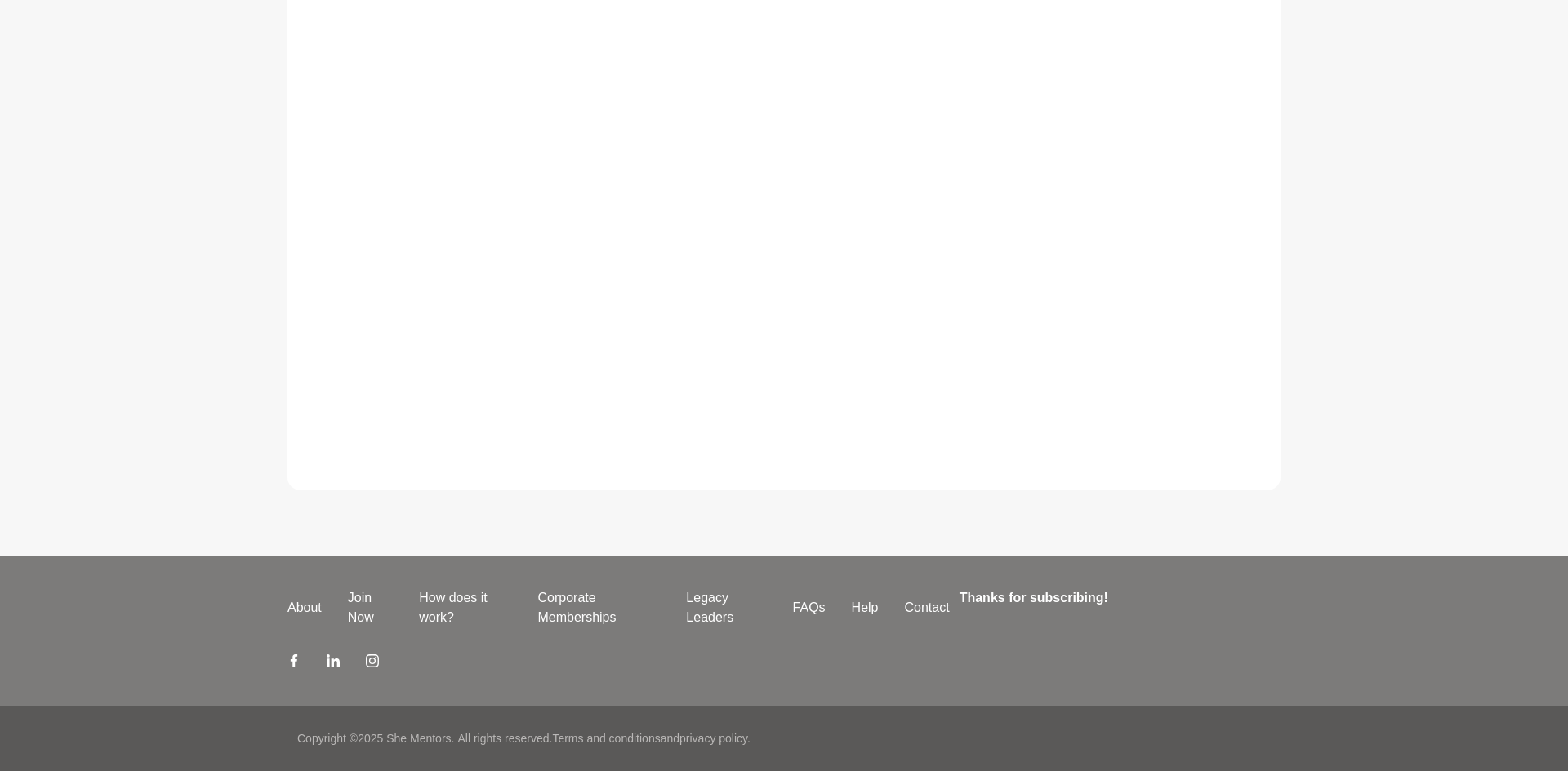
click at [1281, 69] on div "Want to join a growing movement of women helping each other succeed? Hop on the…" at bounding box center [784, 54] width 1046 height 871
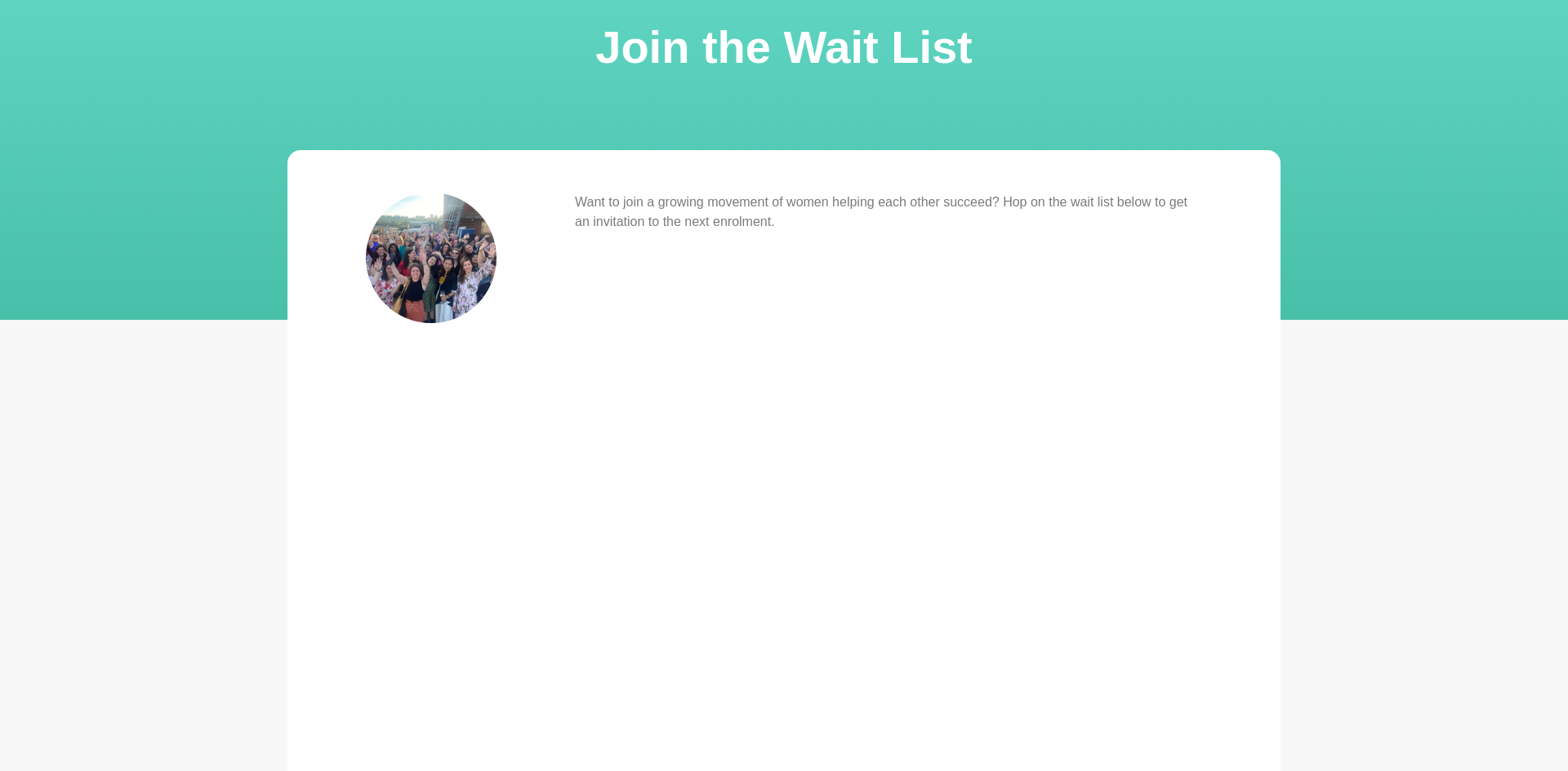
scroll to position [0, 0]
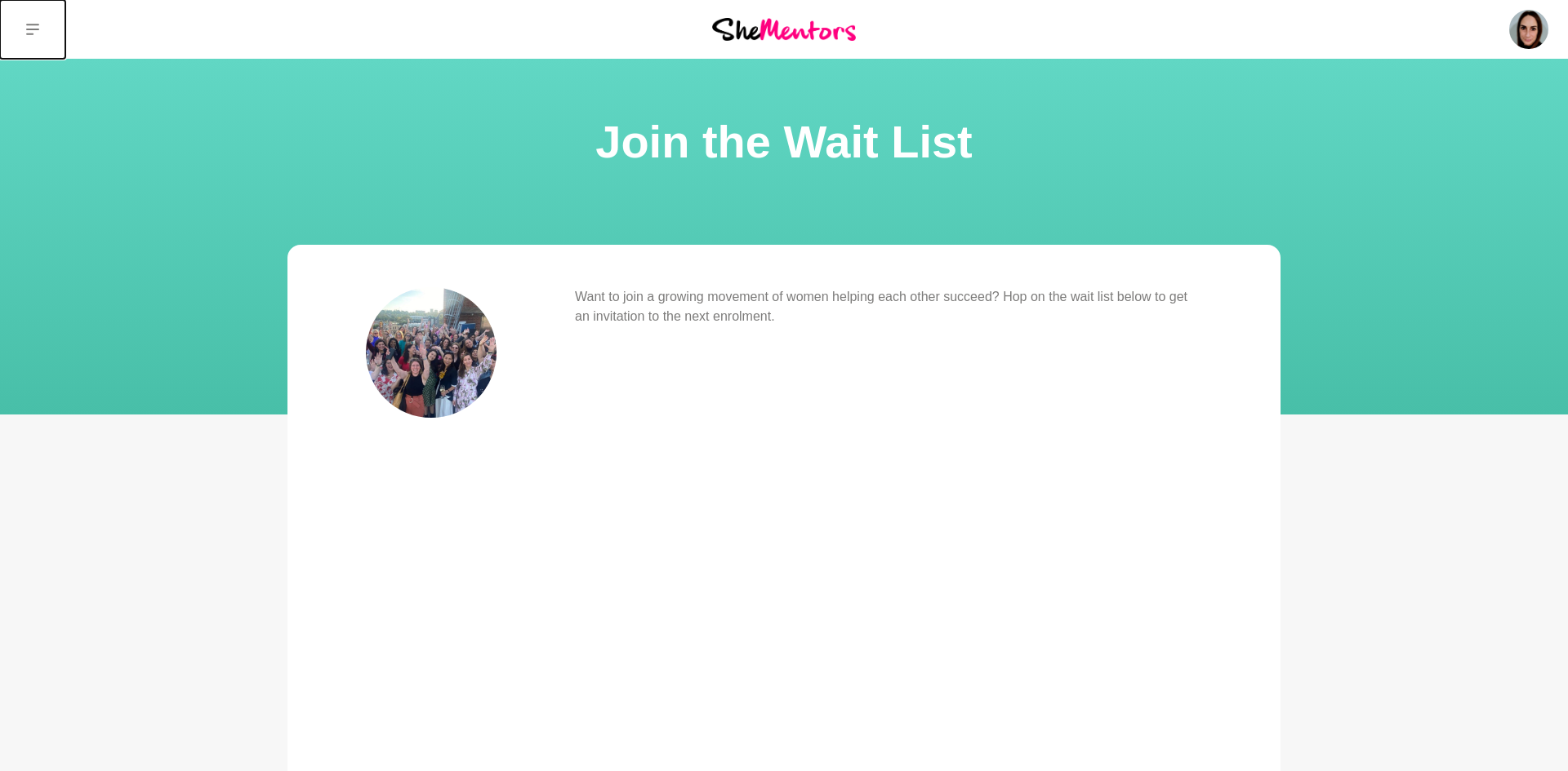
click at [31, 33] on icon at bounding box center [33, 29] width 13 height 11
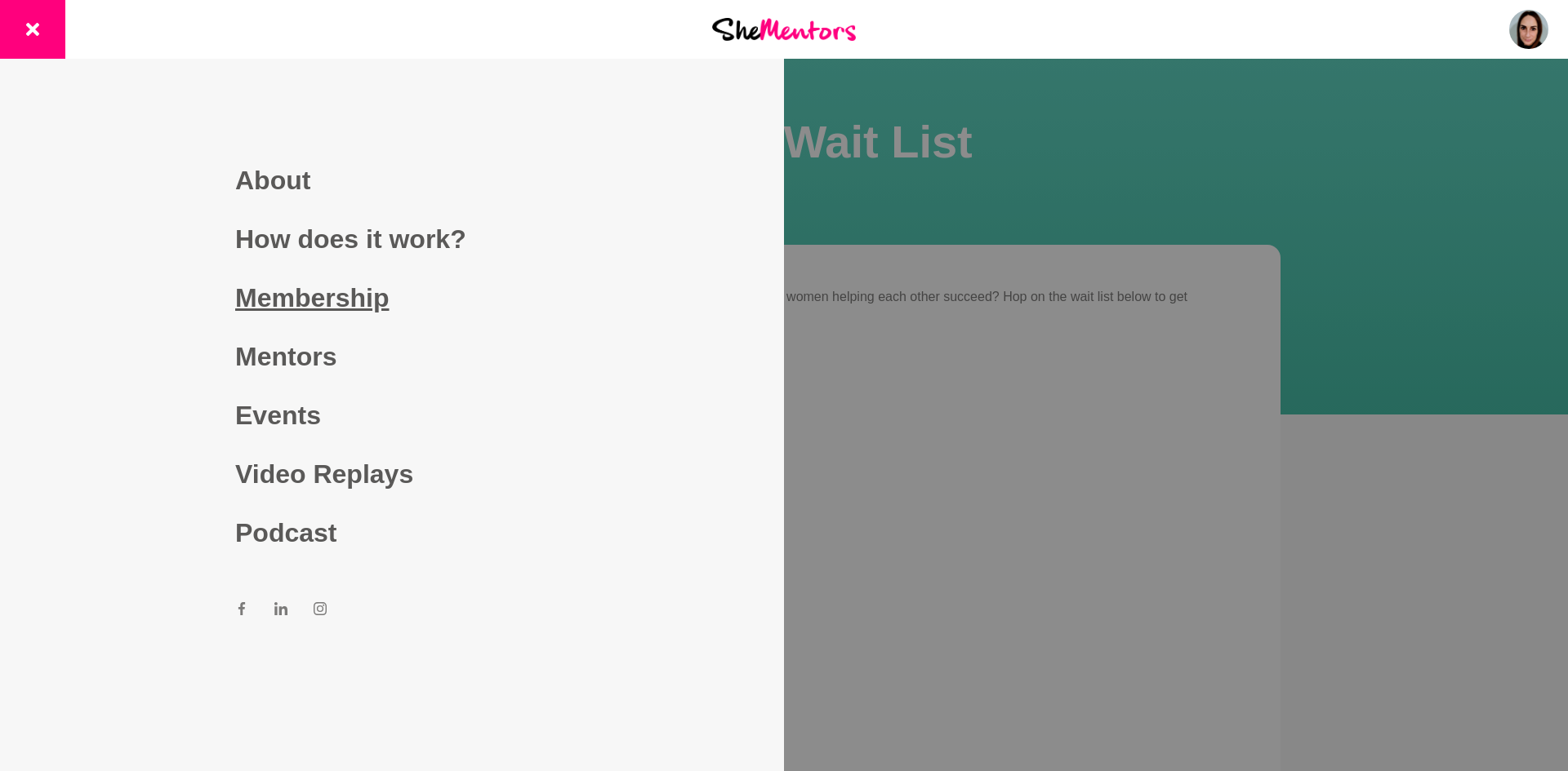
click at [330, 302] on link "Membership" at bounding box center [392, 298] width 314 height 59
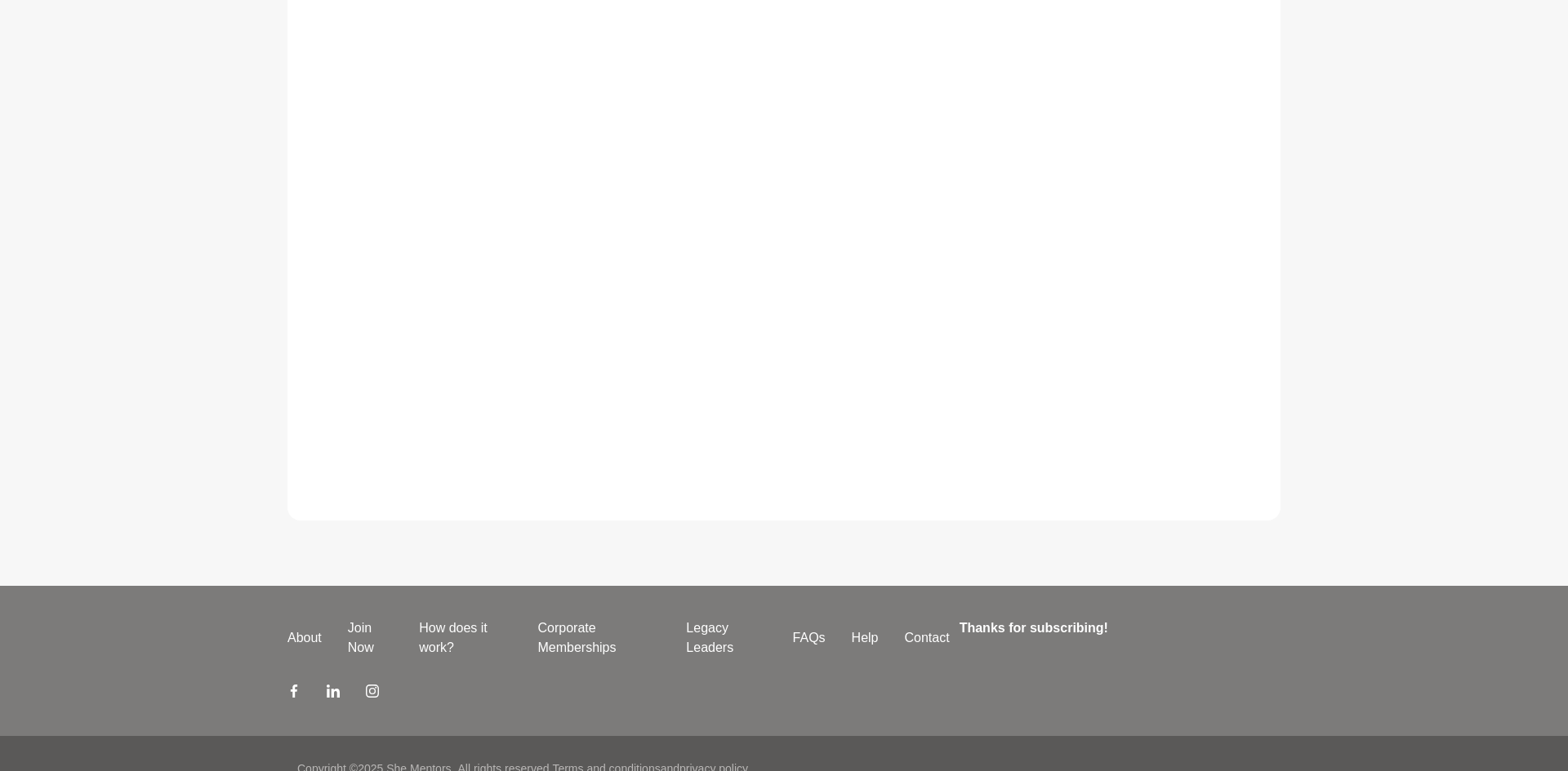
scroll to position [596, 0]
click at [806, 640] on link "FAQs" at bounding box center [809, 638] width 59 height 20
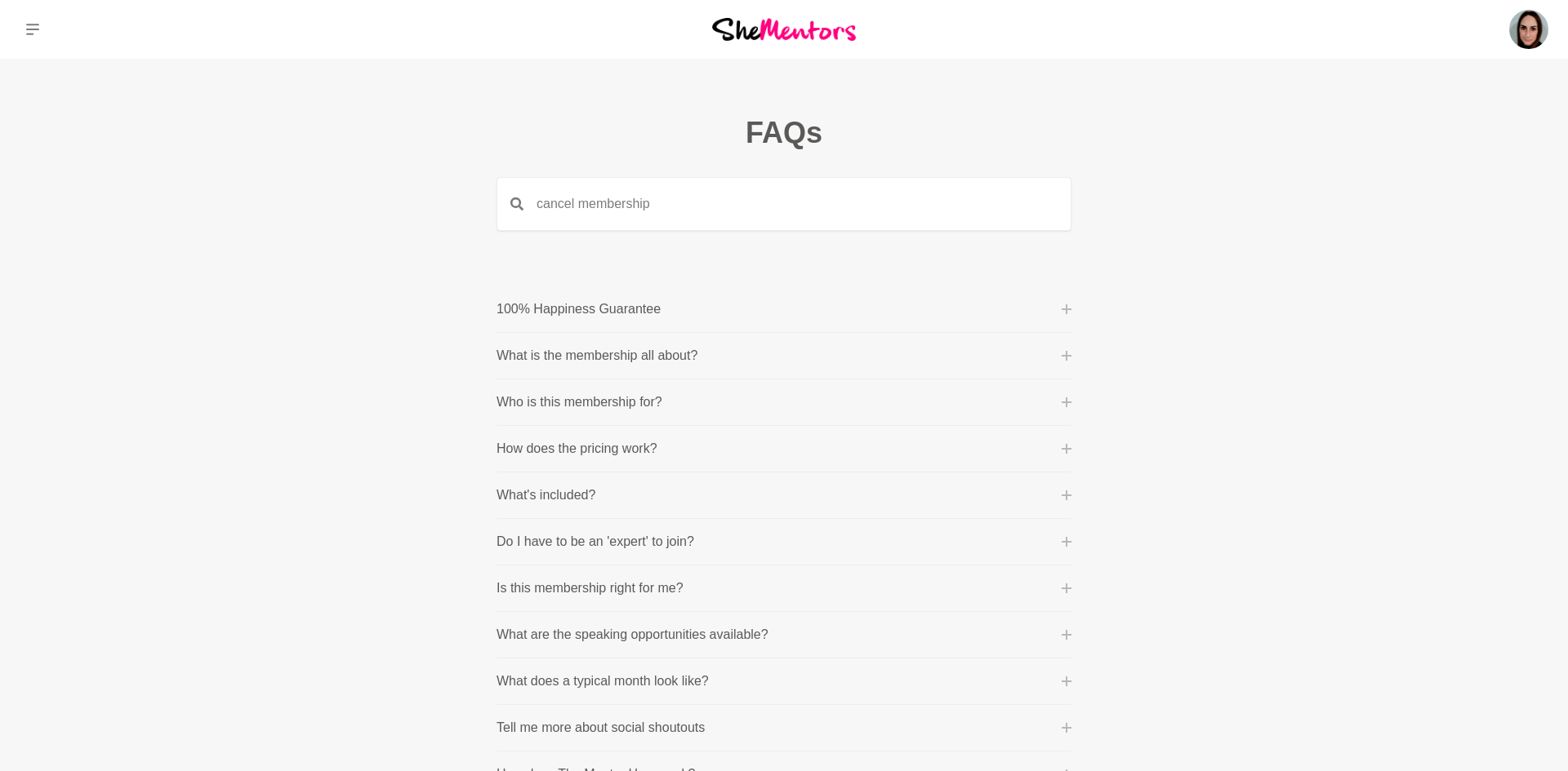
type input "cancel membership"
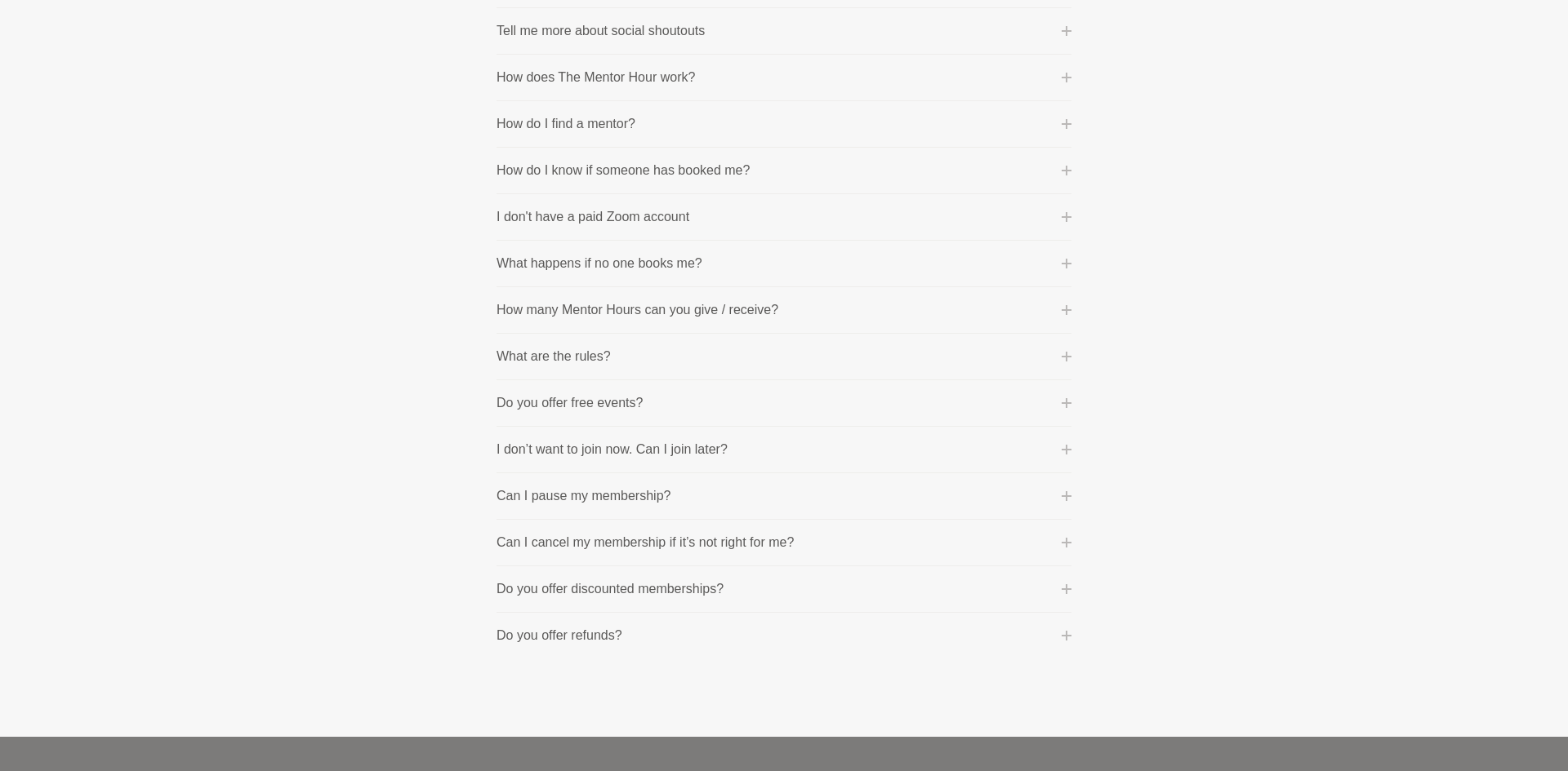
scroll to position [696, 0]
click at [1065, 547] on icon at bounding box center [1066, 545] width 9 height 9
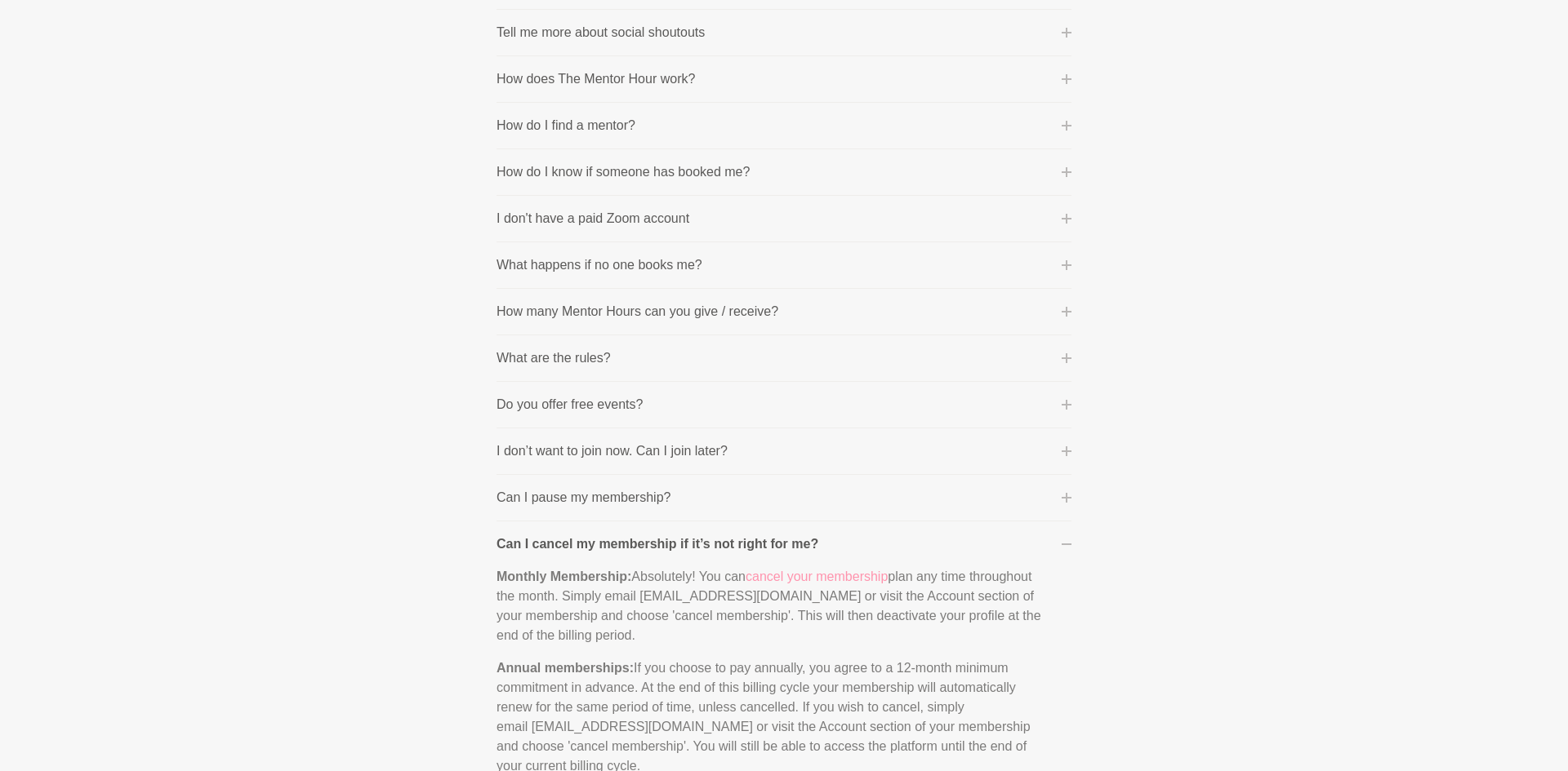
click at [802, 578] on link "cancel your membership" at bounding box center [816, 577] width 142 height 14
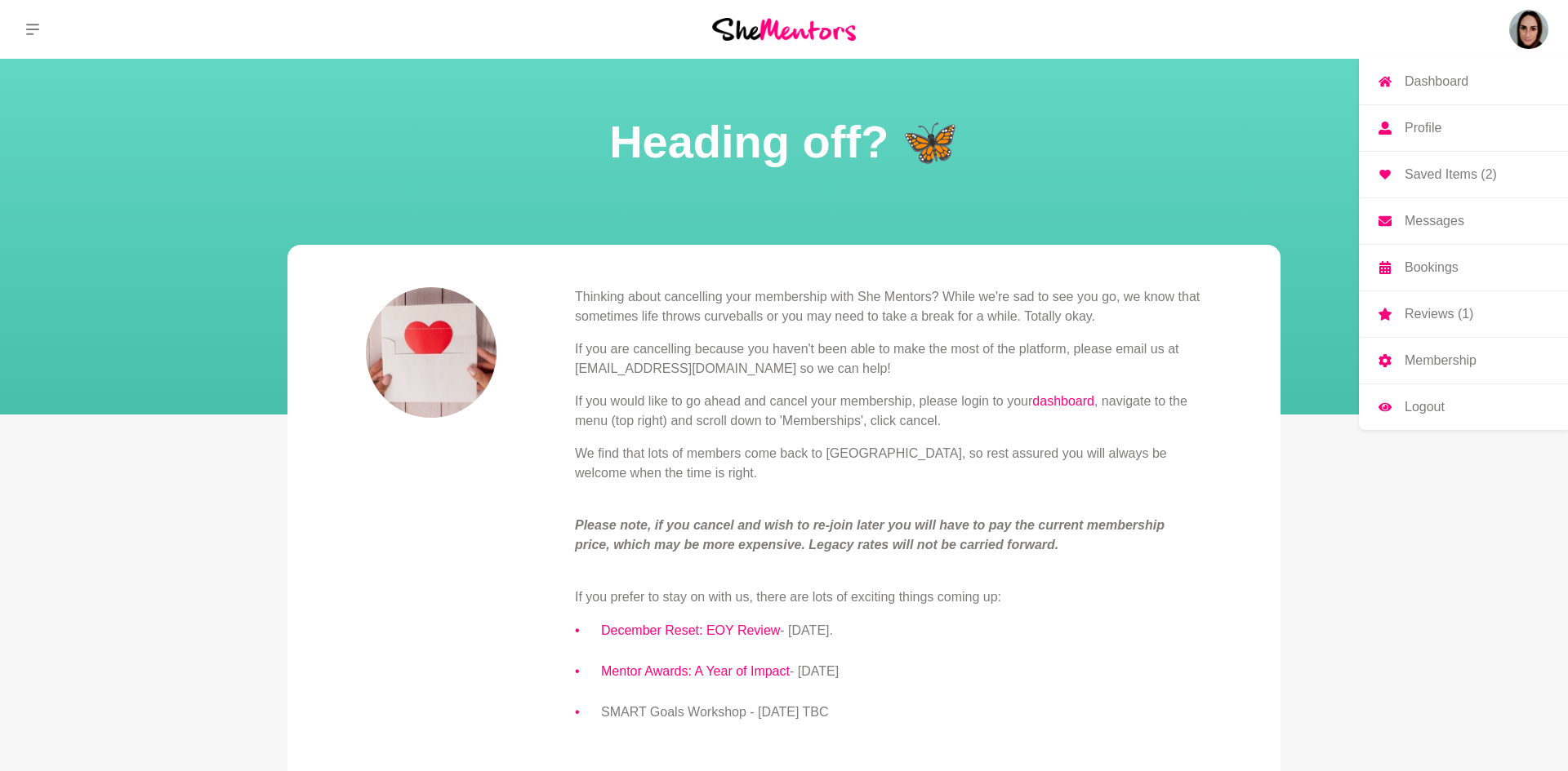
click at [1452, 351] on link "Membership" at bounding box center [1463, 361] width 210 height 46
